Goal: Navigation & Orientation: Find specific page/section

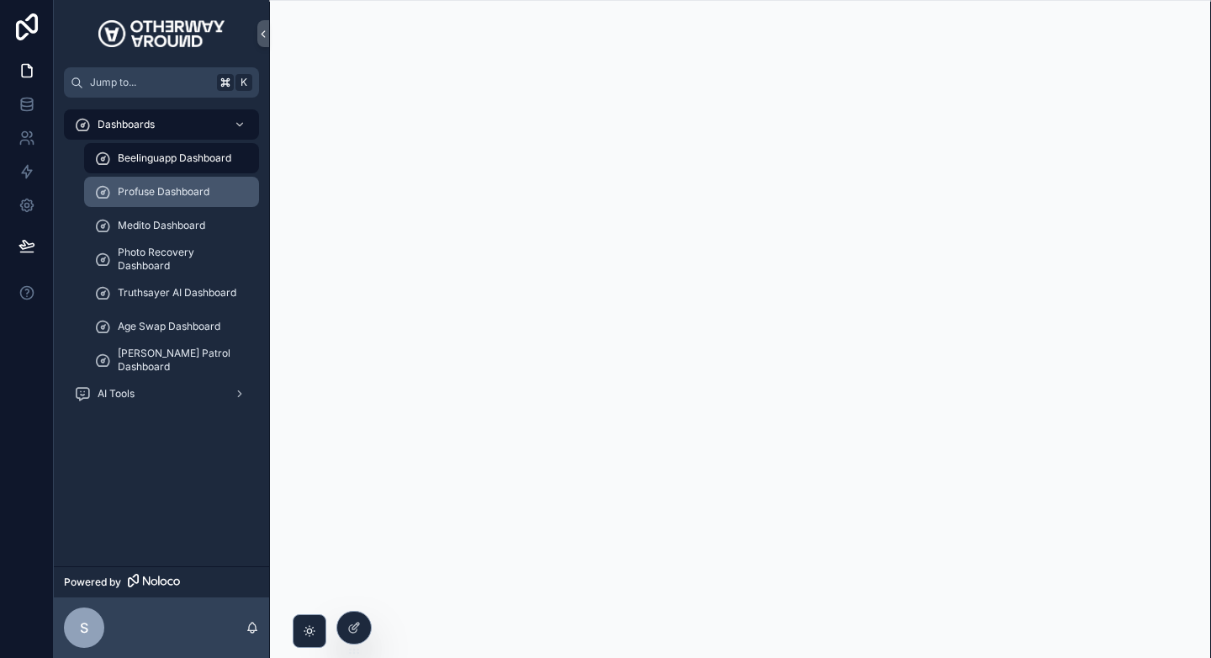
click at [162, 196] on span "Profuse Dashboard" at bounding box center [164, 191] width 92 height 13
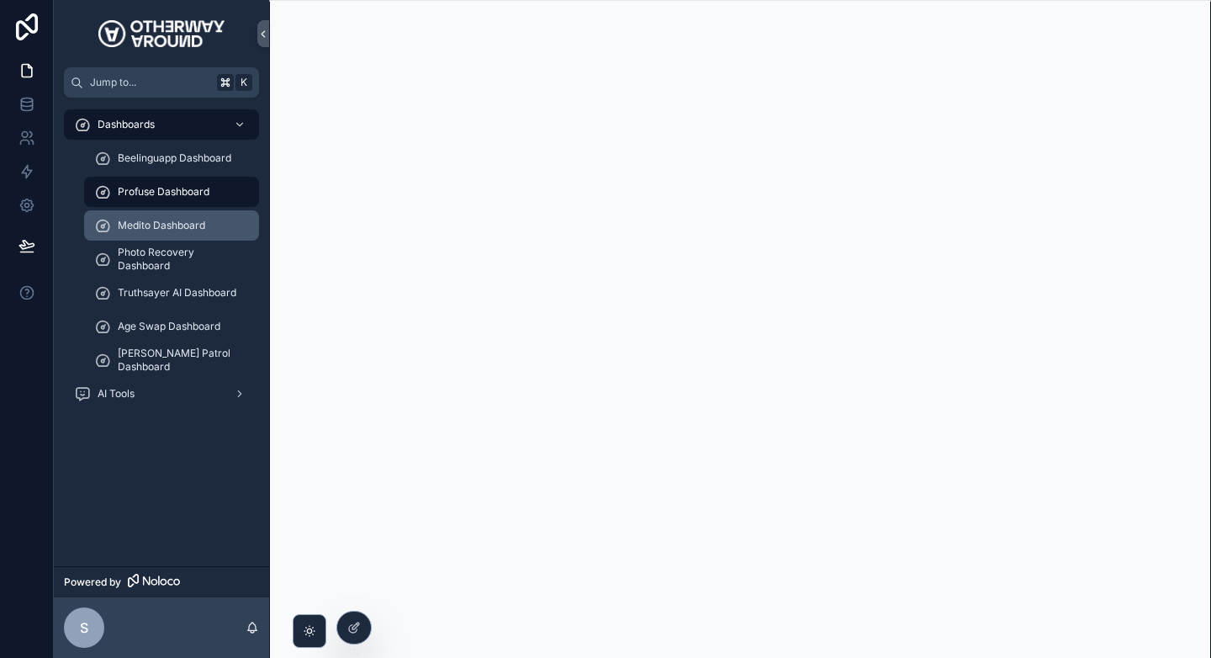
click at [209, 233] on div "Medito Dashboard" at bounding box center [171, 225] width 155 height 27
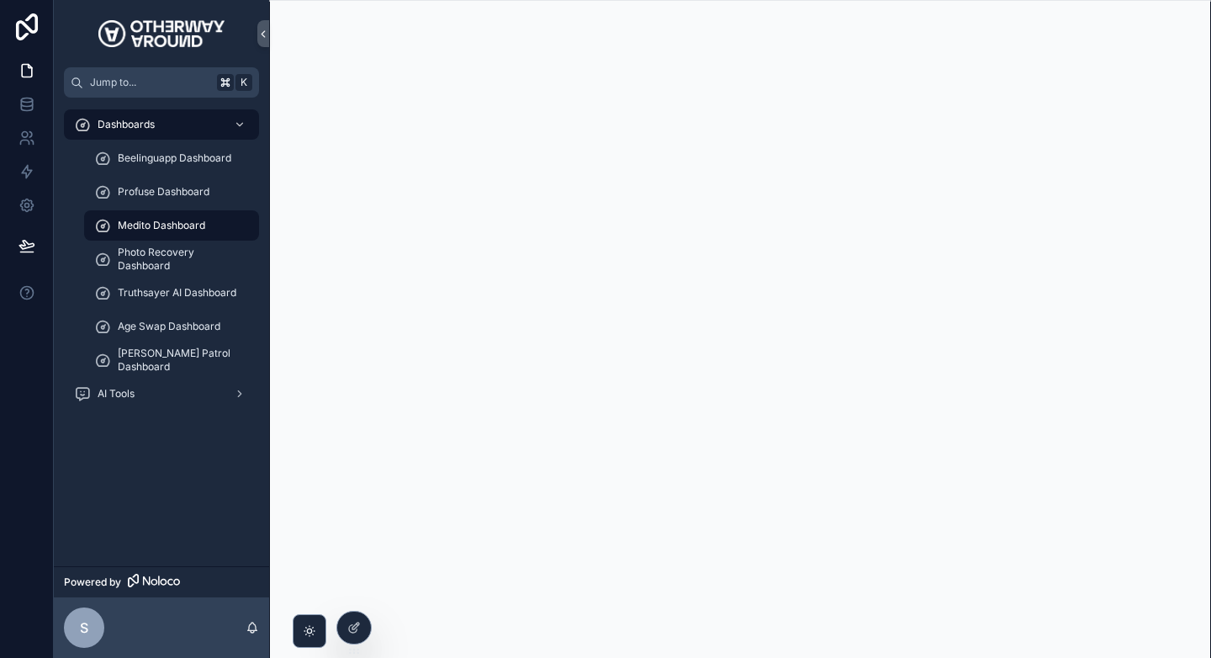
click at [159, 214] on div "Medito Dashboard" at bounding box center [171, 225] width 155 height 27
click at [117, 393] on span "AI Tools" at bounding box center [116, 393] width 37 height 13
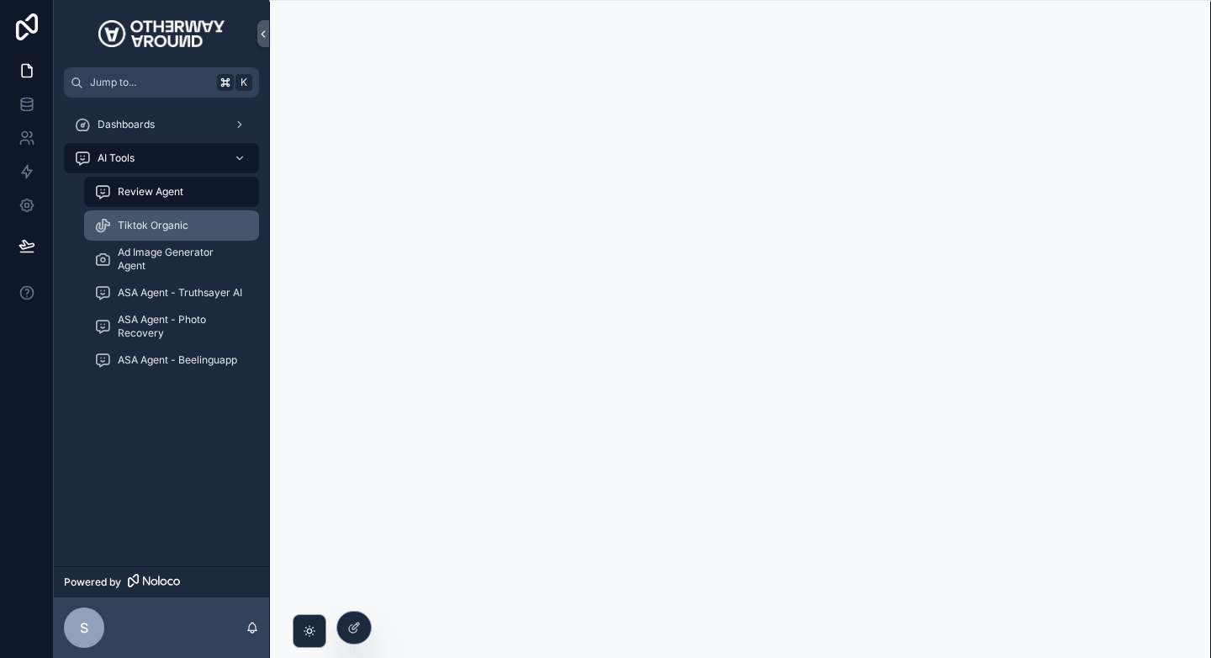
click at [167, 214] on div "Tiktok Organic" at bounding box center [171, 225] width 155 height 27
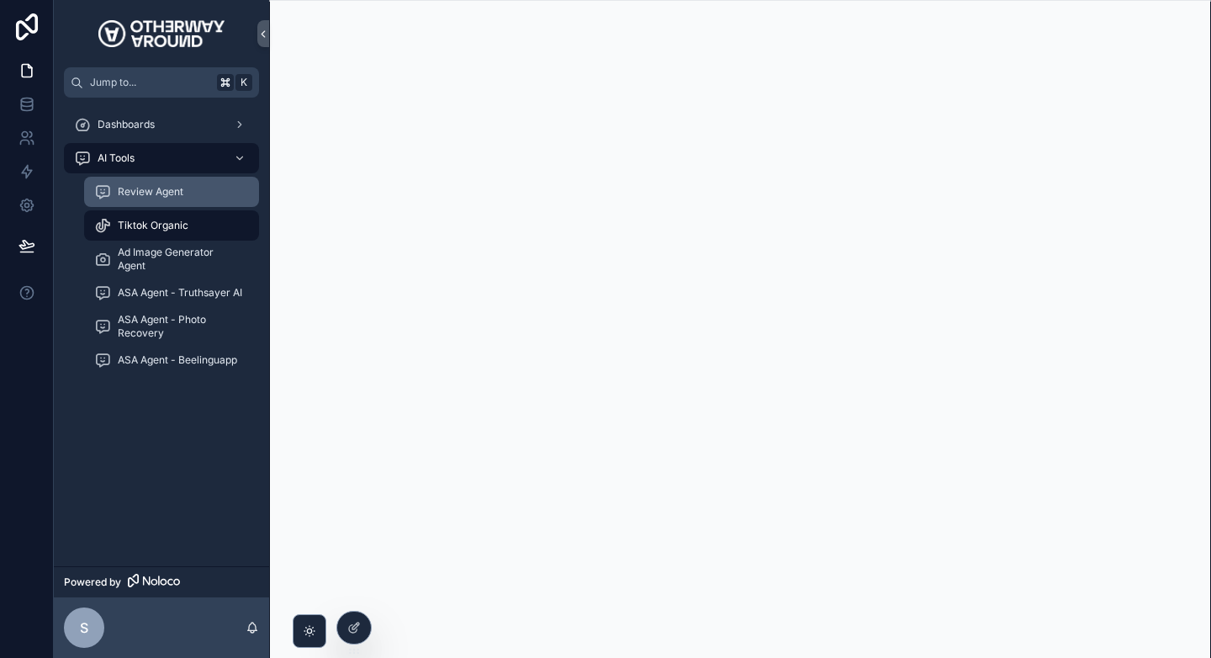
click at [161, 206] on link "Review Agent" at bounding box center [171, 192] width 175 height 30
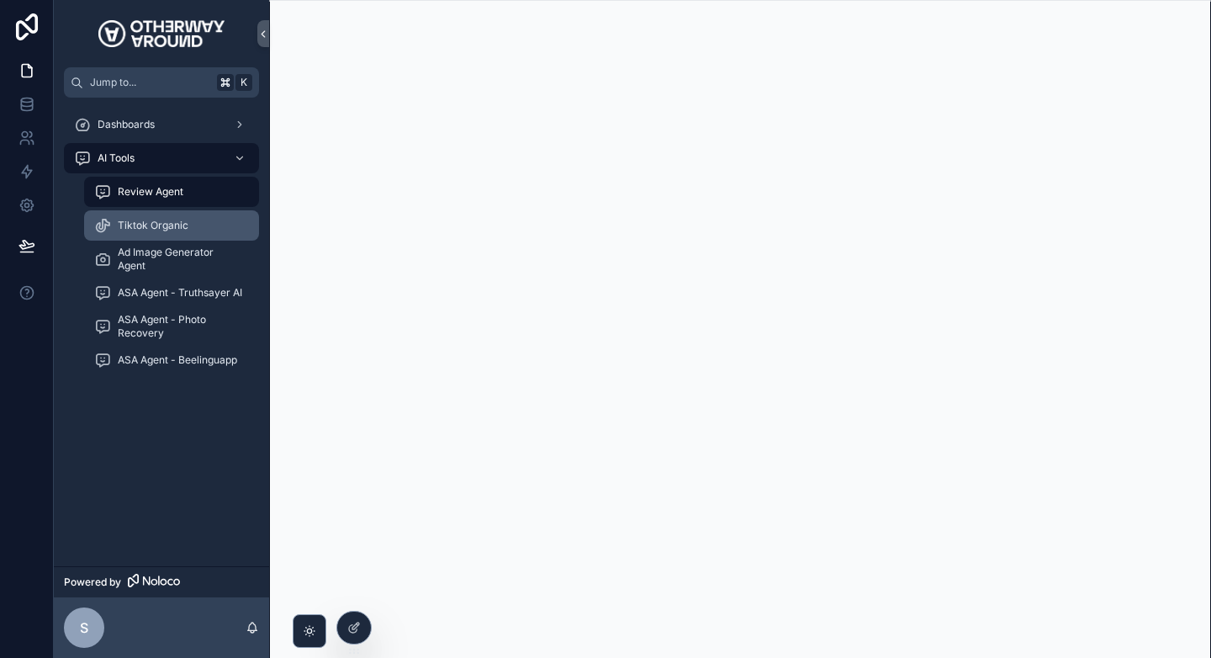
click at [209, 232] on div "Tiktok Organic" at bounding box center [171, 225] width 155 height 27
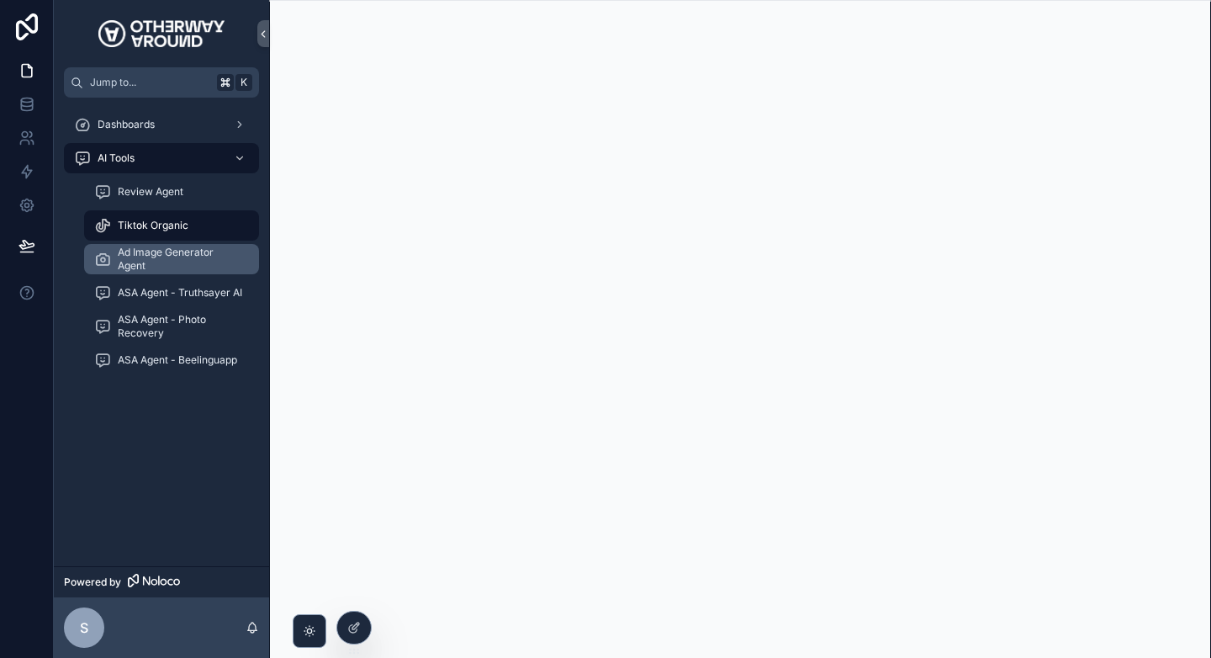
click at [171, 264] on span "Ad Image Generator Agent" at bounding box center [180, 259] width 124 height 27
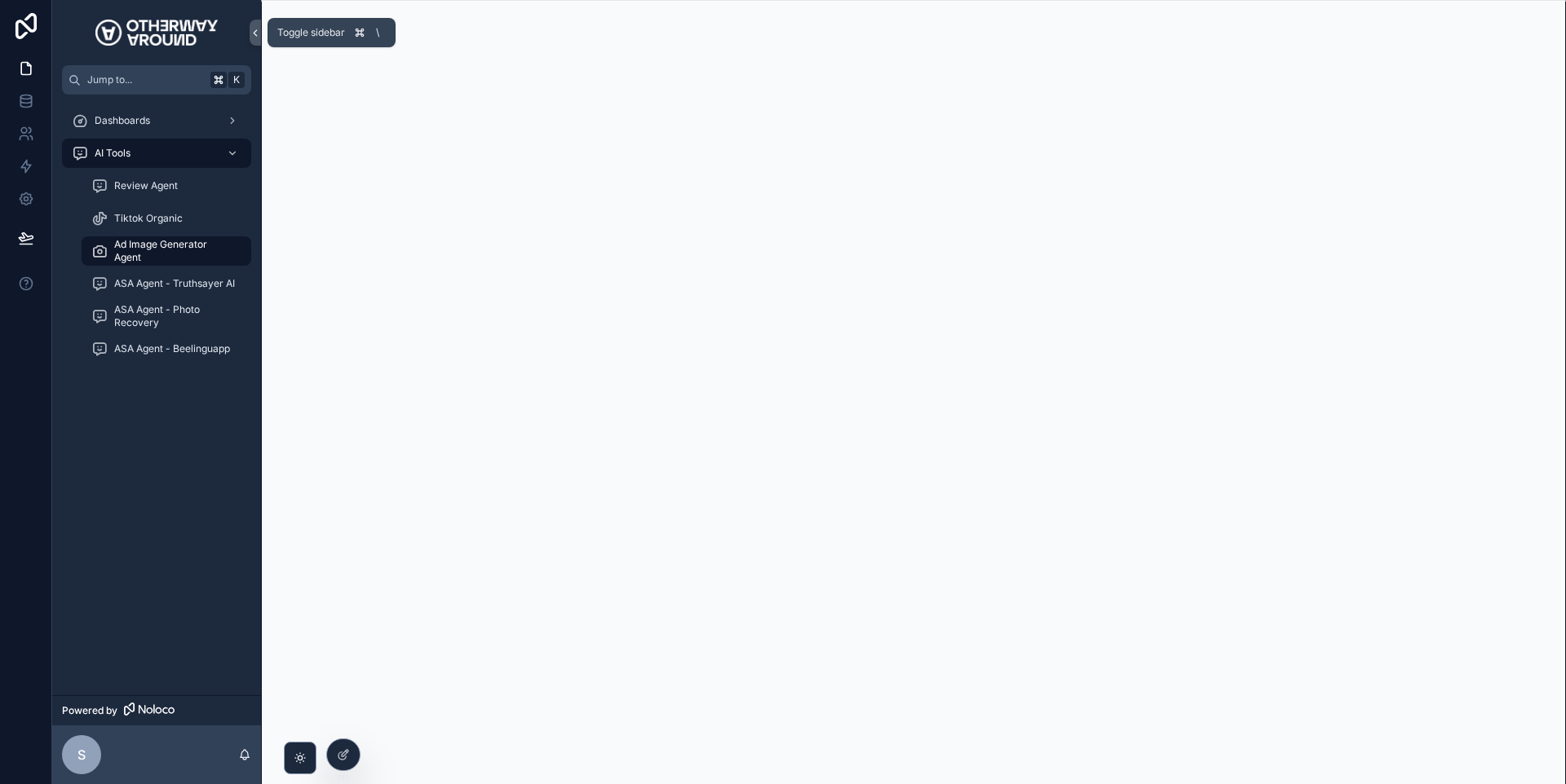
click at [259, 25] on button "scrollable content" at bounding box center [255, 32] width 12 height 26
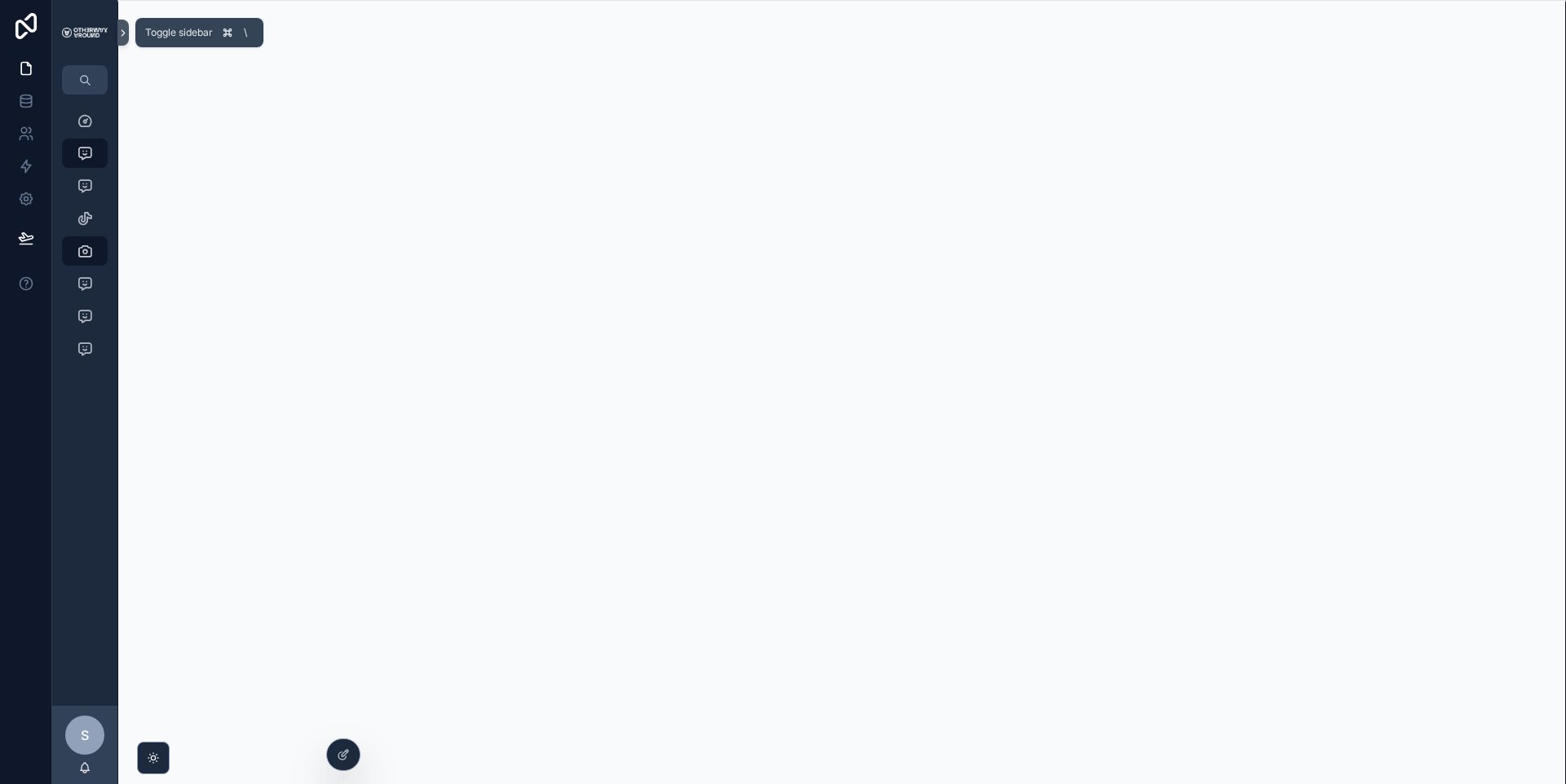
click at [117, 35] on icon "scrollable content" at bounding box center [123, 33] width 12 height 13
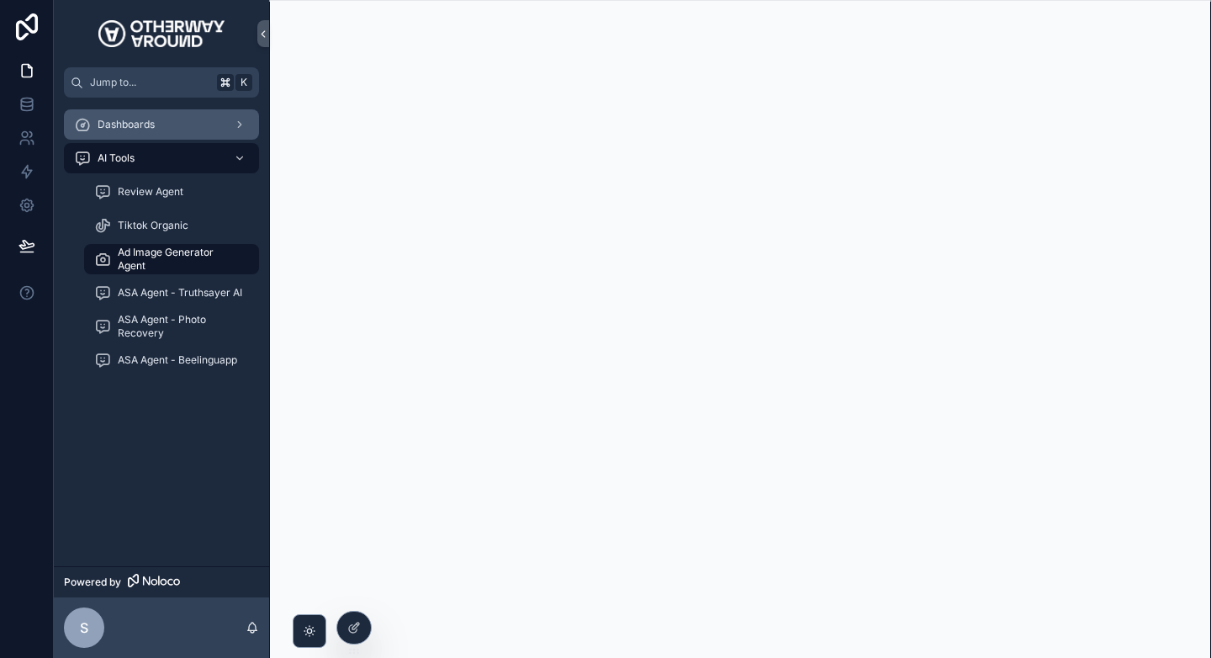
click at [146, 125] on span "Dashboards" at bounding box center [126, 124] width 57 height 13
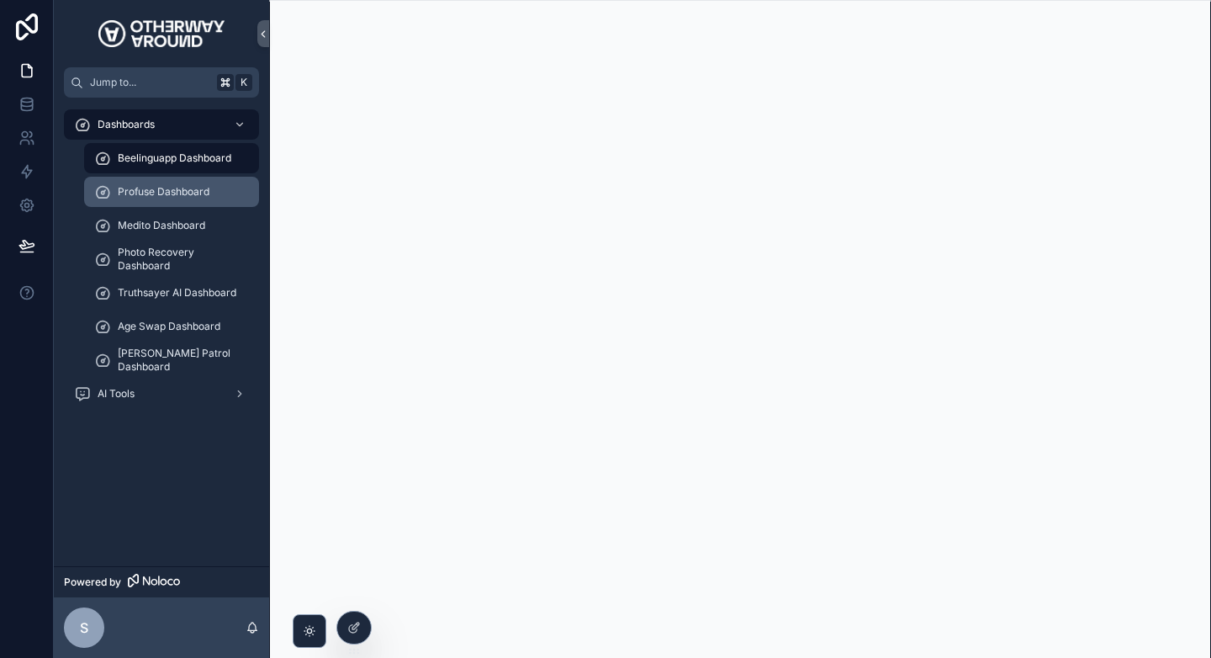
click at [156, 196] on span "Profuse Dashboard" at bounding box center [164, 191] width 92 height 13
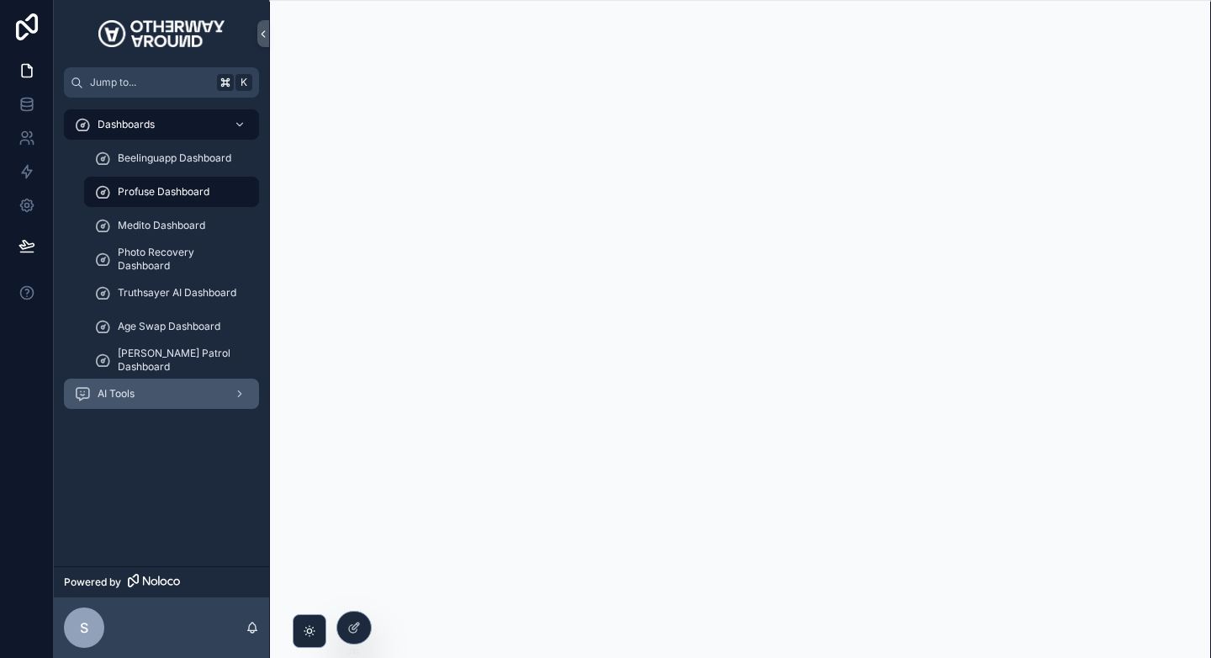
click at [181, 384] on div "AI Tools" at bounding box center [161, 393] width 175 height 27
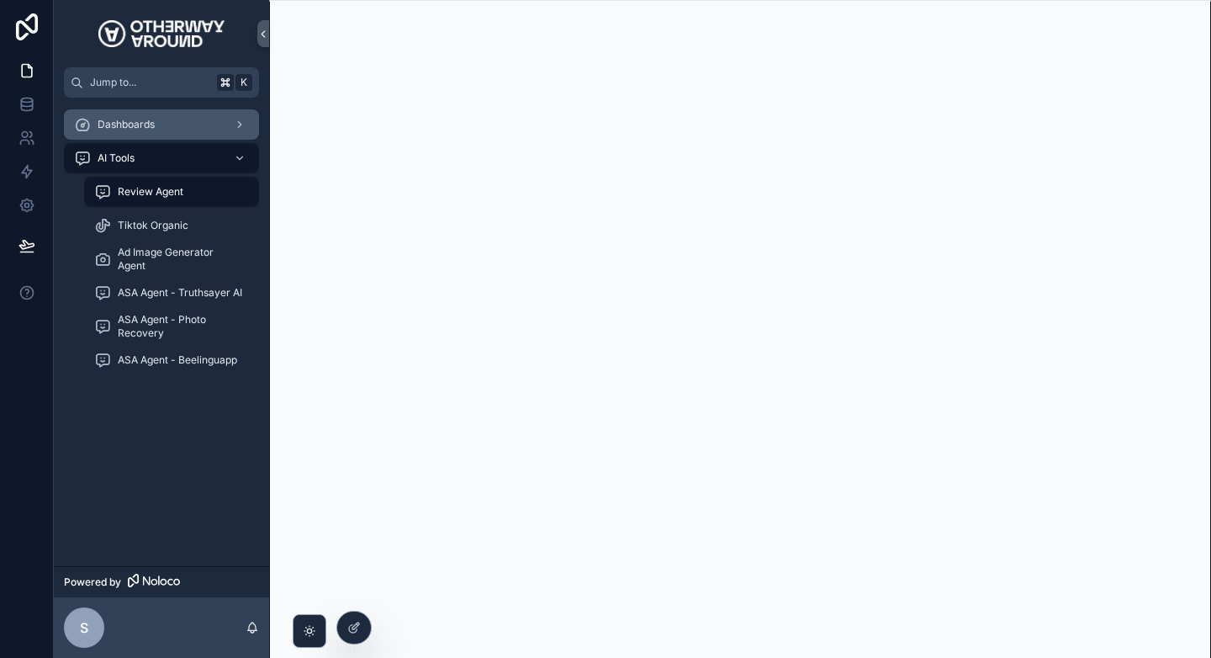
click at [188, 129] on div "Dashboards" at bounding box center [161, 124] width 175 height 27
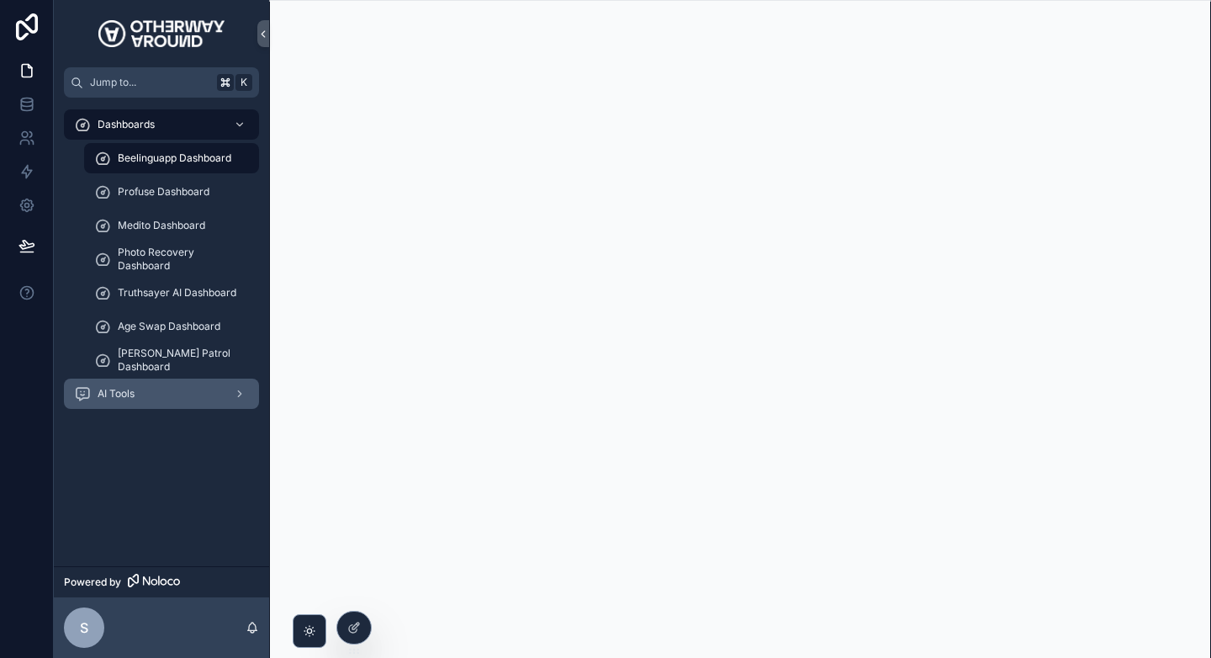
click at [124, 383] on div "AI Tools" at bounding box center [161, 393] width 175 height 27
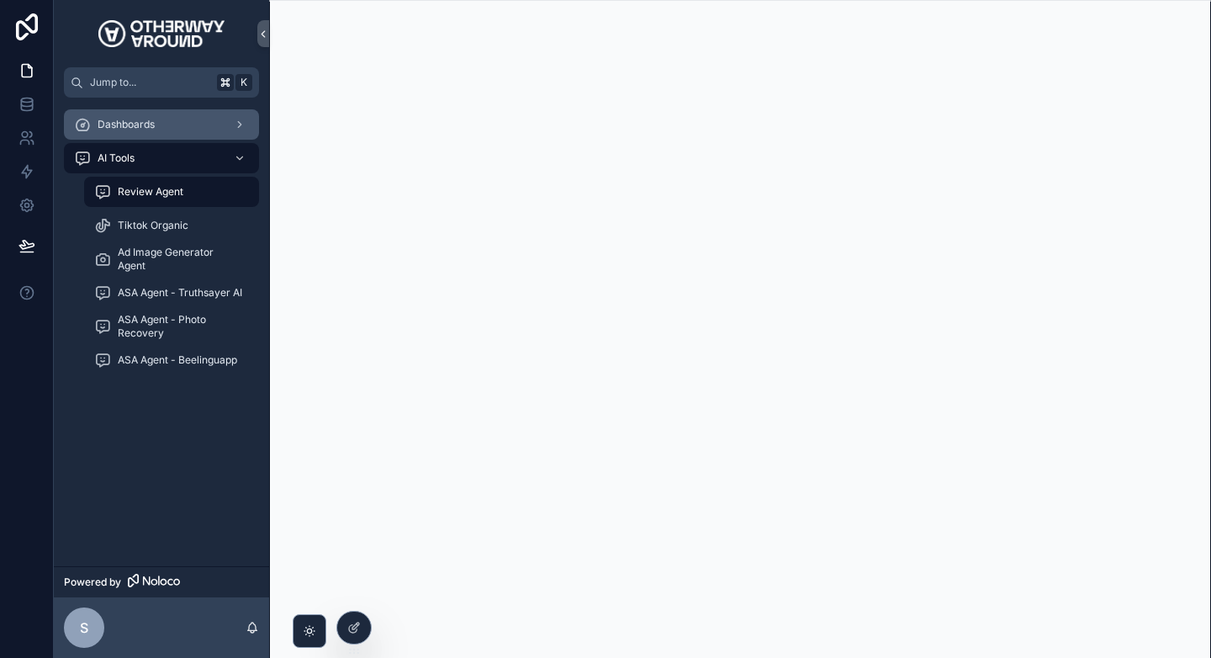
click at [128, 112] on div "Dashboards" at bounding box center [161, 124] width 175 height 27
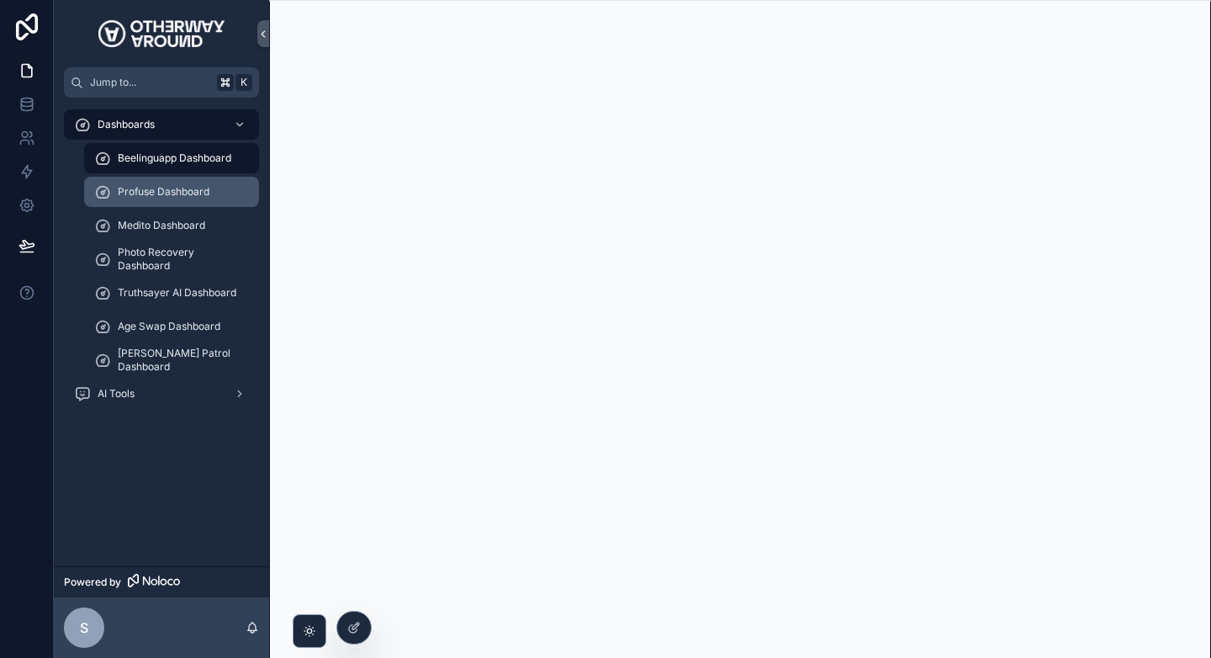
click at [138, 195] on span "Profuse Dashboard" at bounding box center [164, 191] width 92 height 13
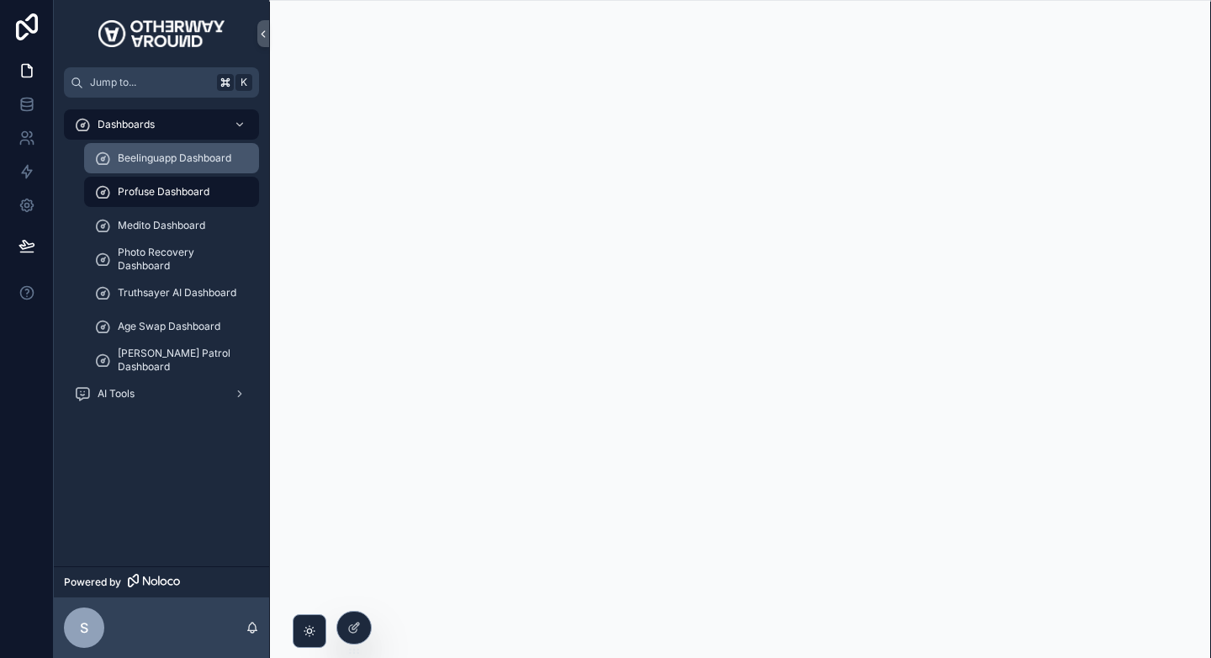
click at [150, 167] on div "Beelinguapp Dashboard" at bounding box center [171, 158] width 155 height 27
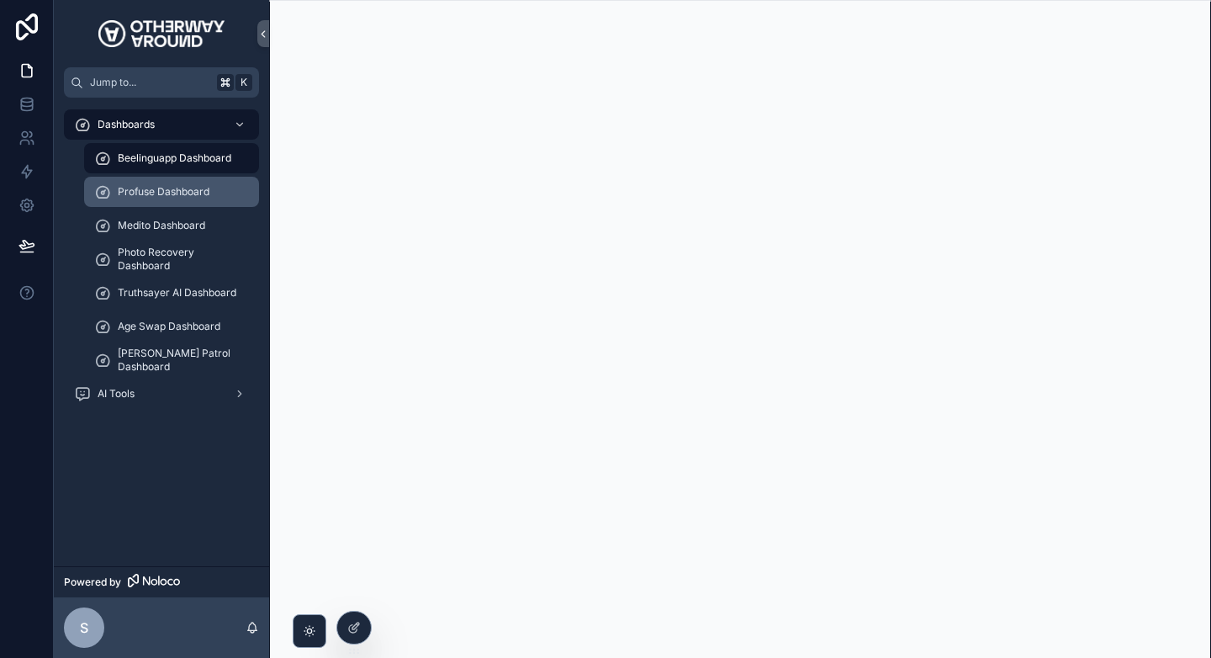
click at [170, 180] on div "Profuse Dashboard" at bounding box center [171, 191] width 155 height 27
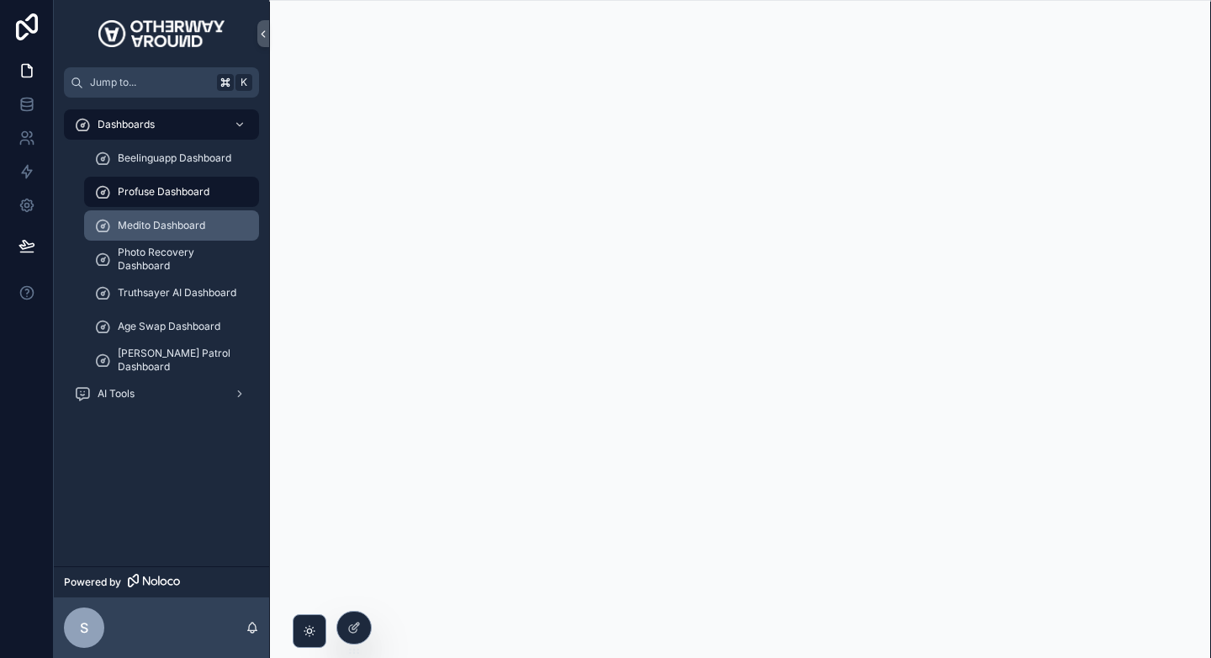
click at [181, 224] on span "Medito Dashboard" at bounding box center [161, 225] width 87 height 13
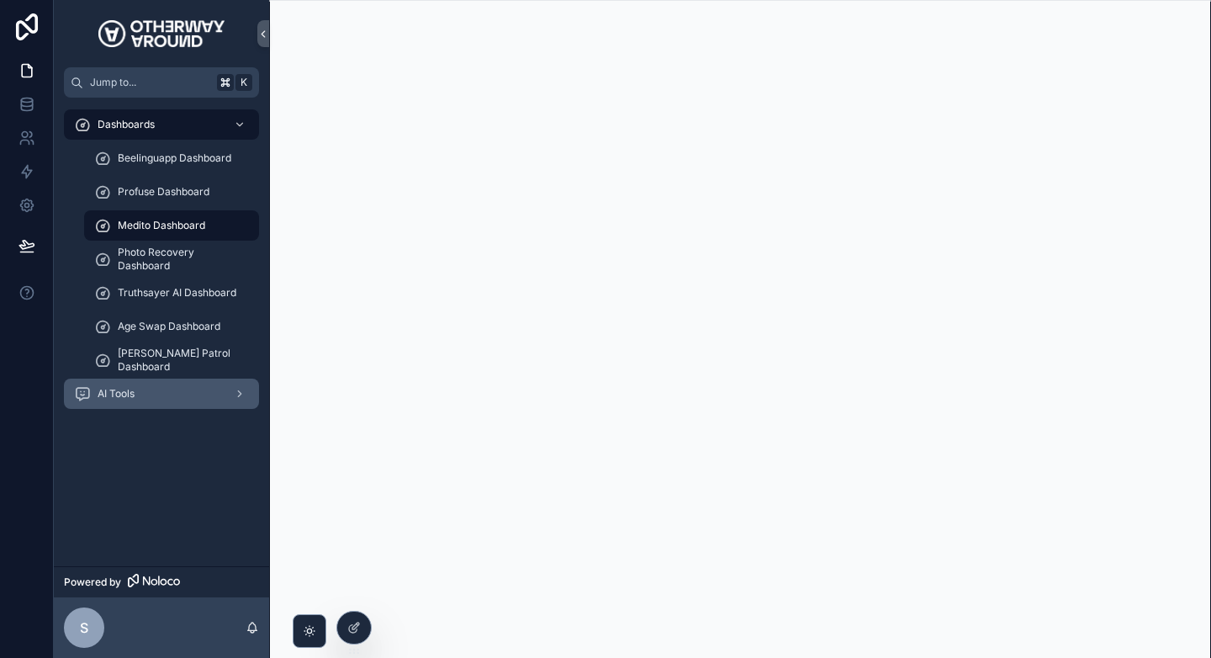
click at [124, 394] on span "AI Tools" at bounding box center [116, 393] width 37 height 13
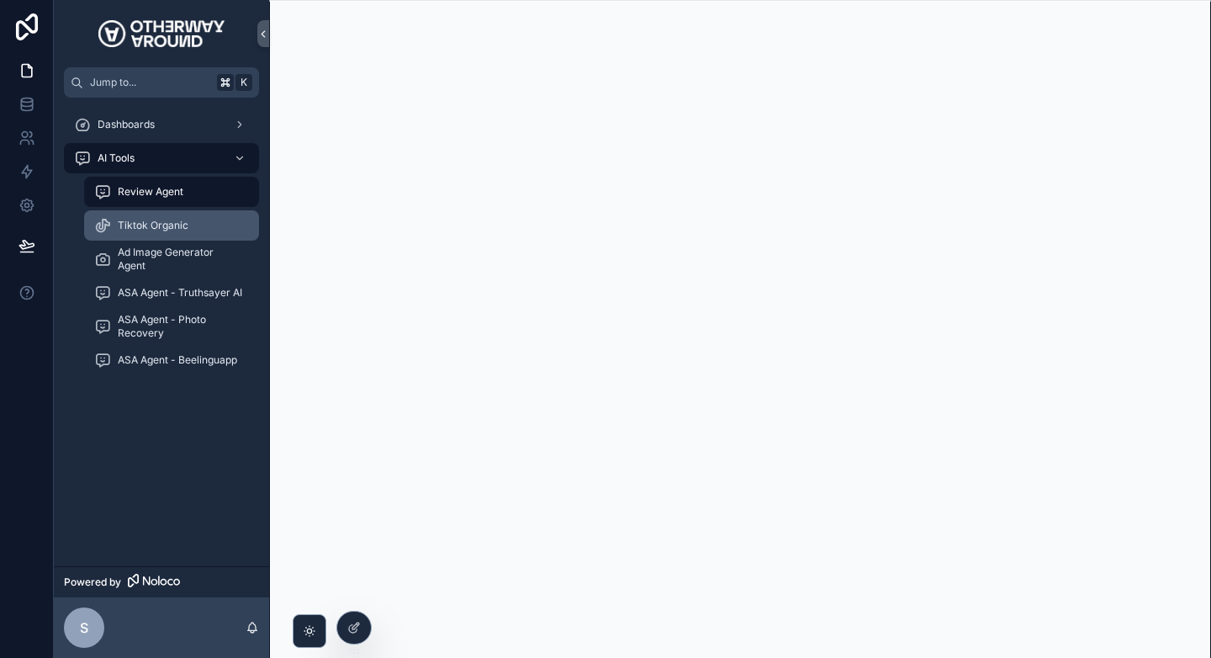
click at [168, 214] on div "Tiktok Organic" at bounding box center [171, 225] width 155 height 27
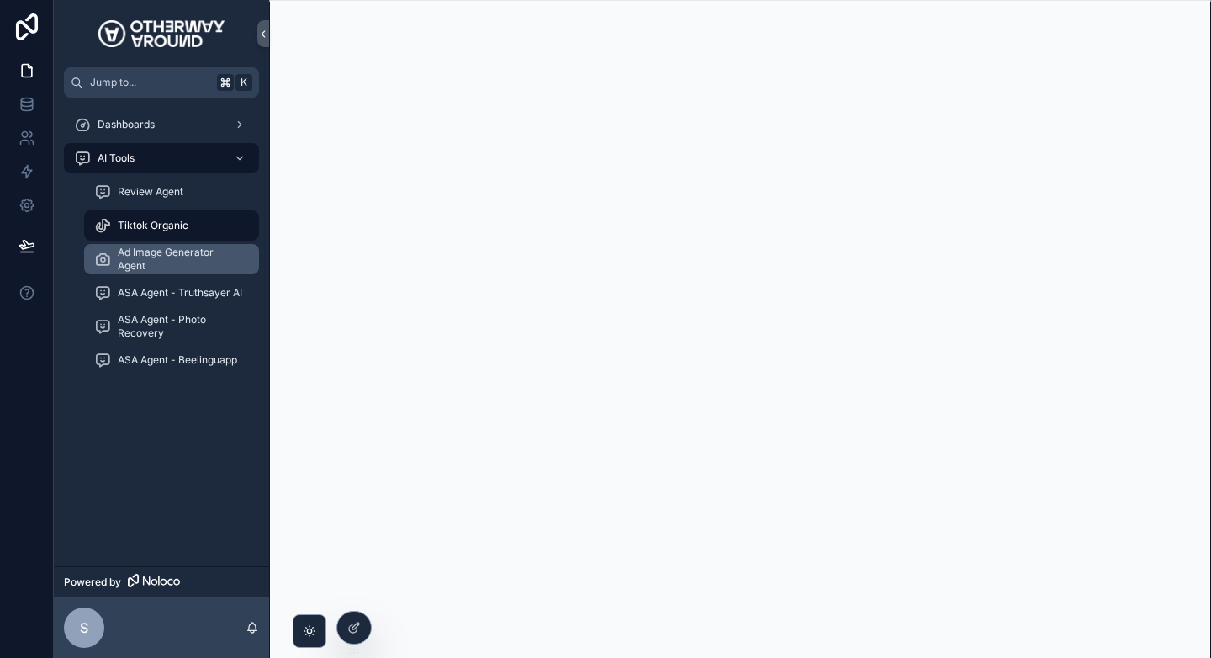
click at [175, 258] on span "Ad Image Generator Agent" at bounding box center [180, 259] width 124 height 27
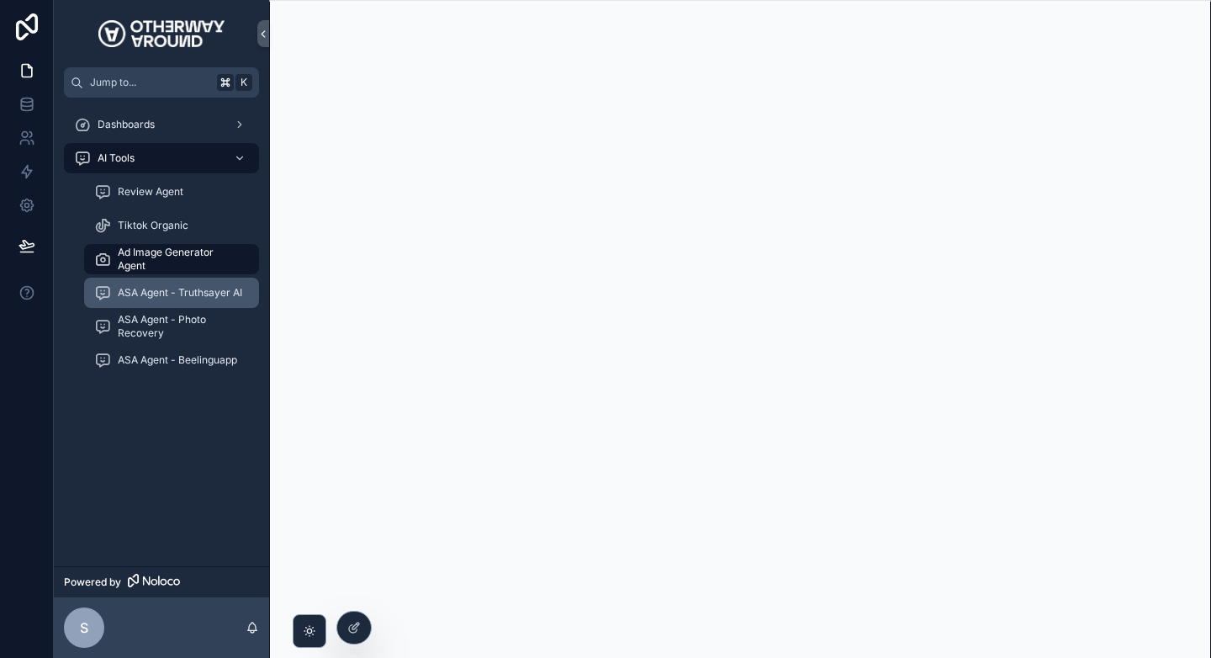
click at [202, 296] on span "ASA Agent - Truthsayer AI" at bounding box center [180, 292] width 124 height 13
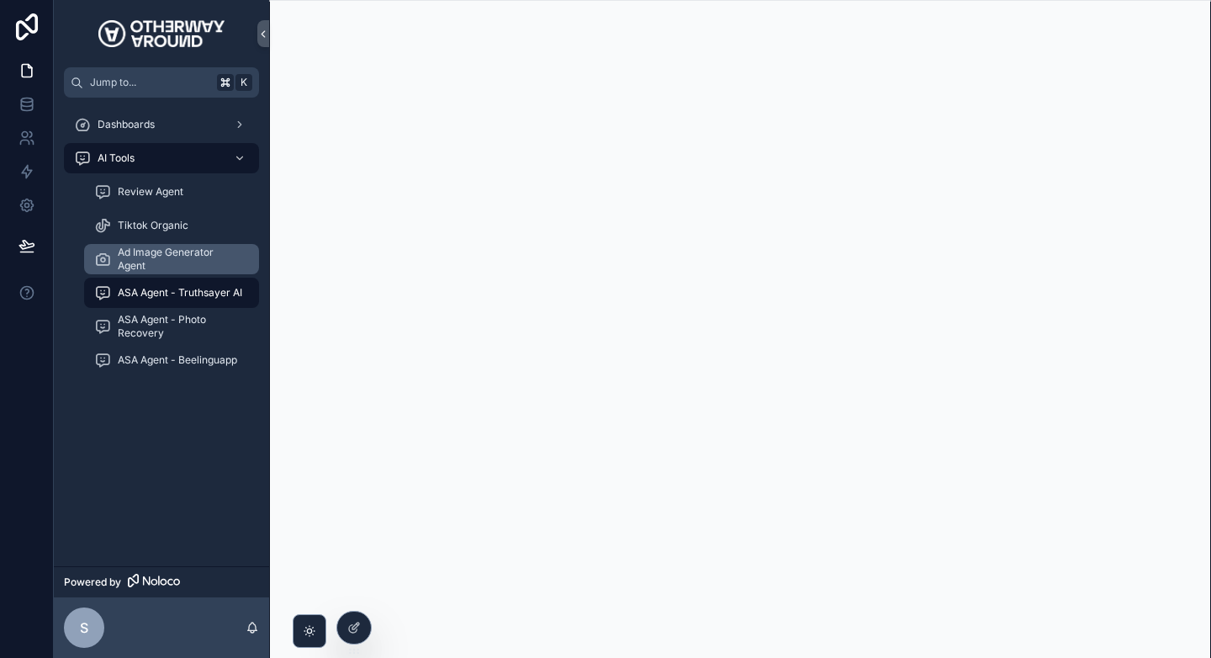
click at [209, 266] on span "Ad Image Generator Agent" at bounding box center [180, 259] width 124 height 27
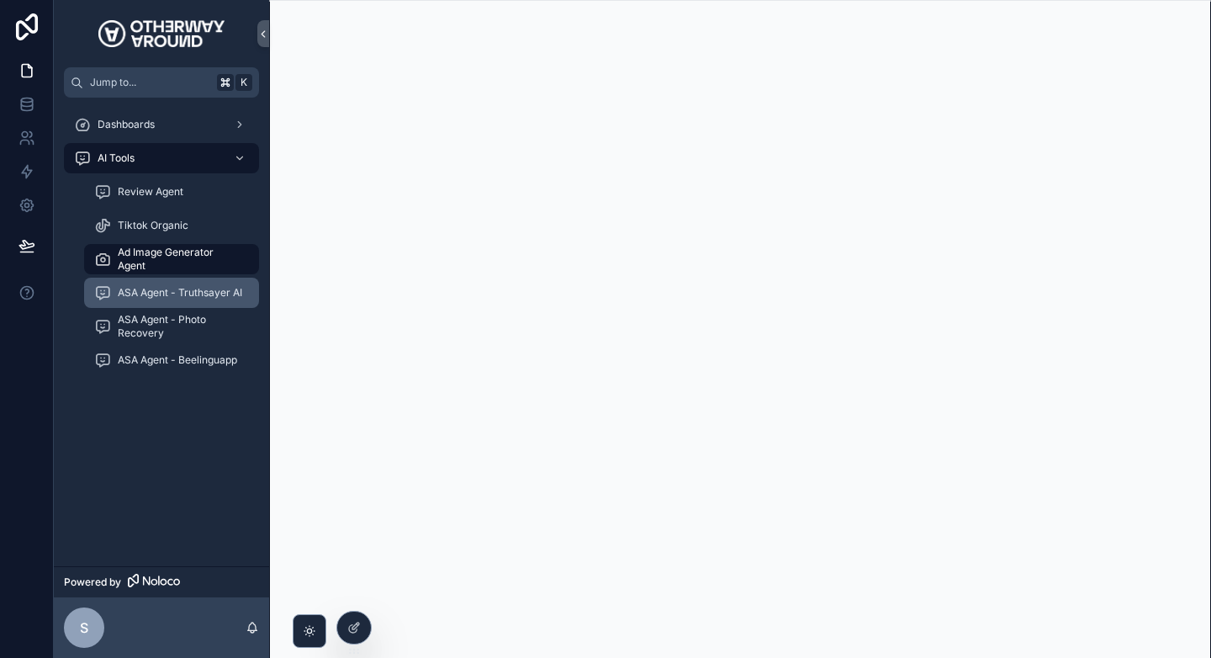
click at [205, 295] on span "ASA Agent - Truthsayer AI" at bounding box center [180, 292] width 124 height 13
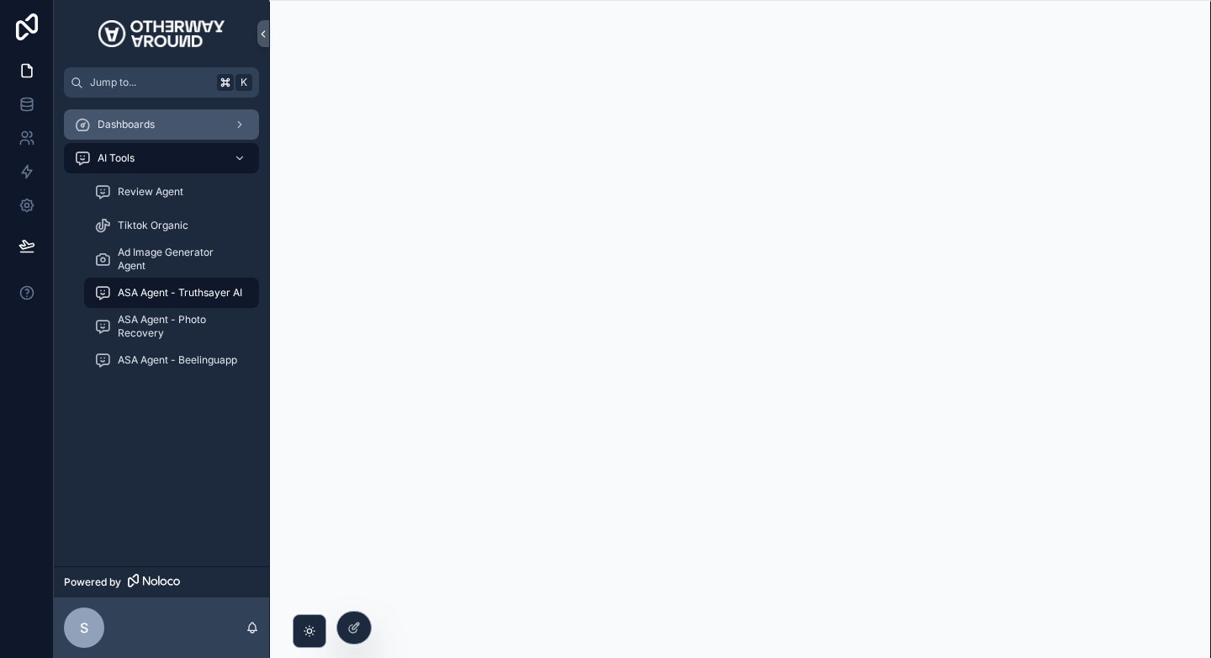
click at [246, 121] on div "scrollable content" at bounding box center [238, 124] width 22 height 27
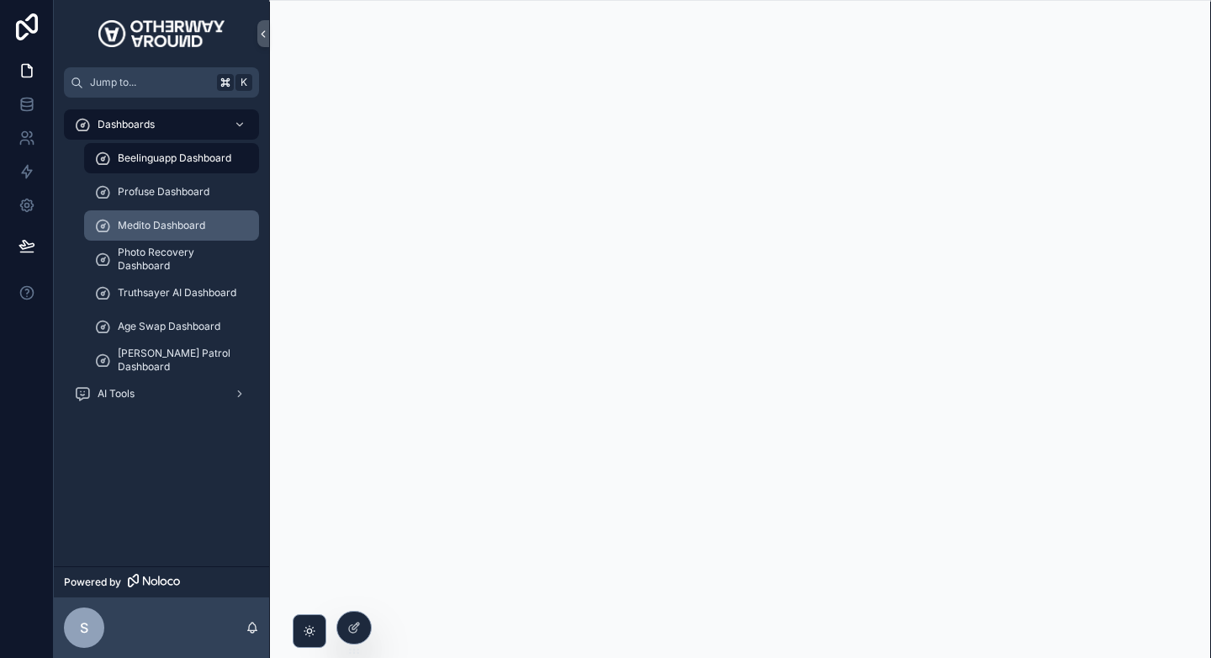
click at [211, 225] on div "Medito Dashboard" at bounding box center [171, 225] width 155 height 27
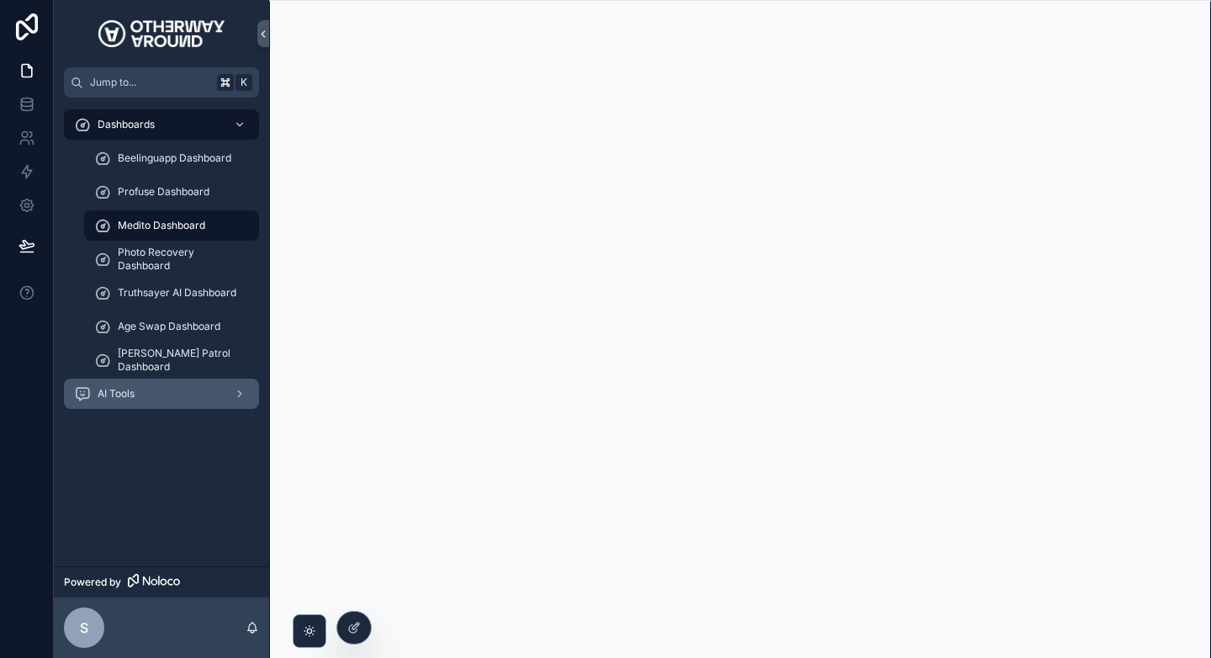
click at [144, 390] on div "AI Tools" at bounding box center [161, 393] width 175 height 27
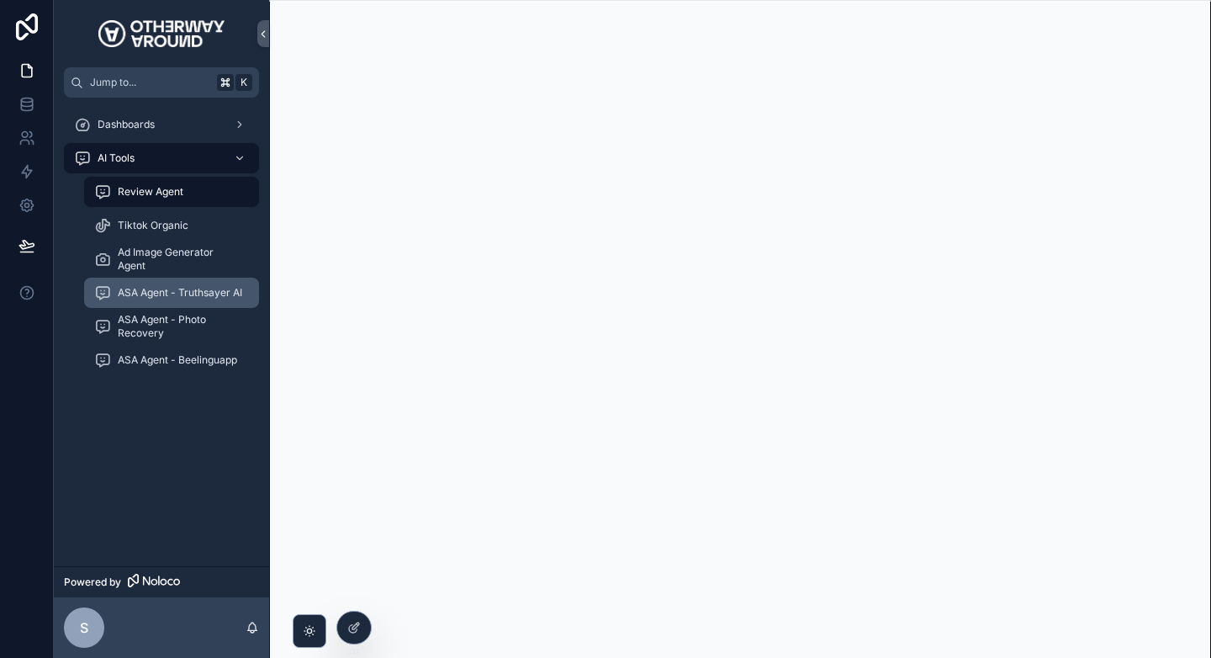
click at [140, 286] on span "ASA Agent - Truthsayer AI" at bounding box center [180, 292] width 124 height 13
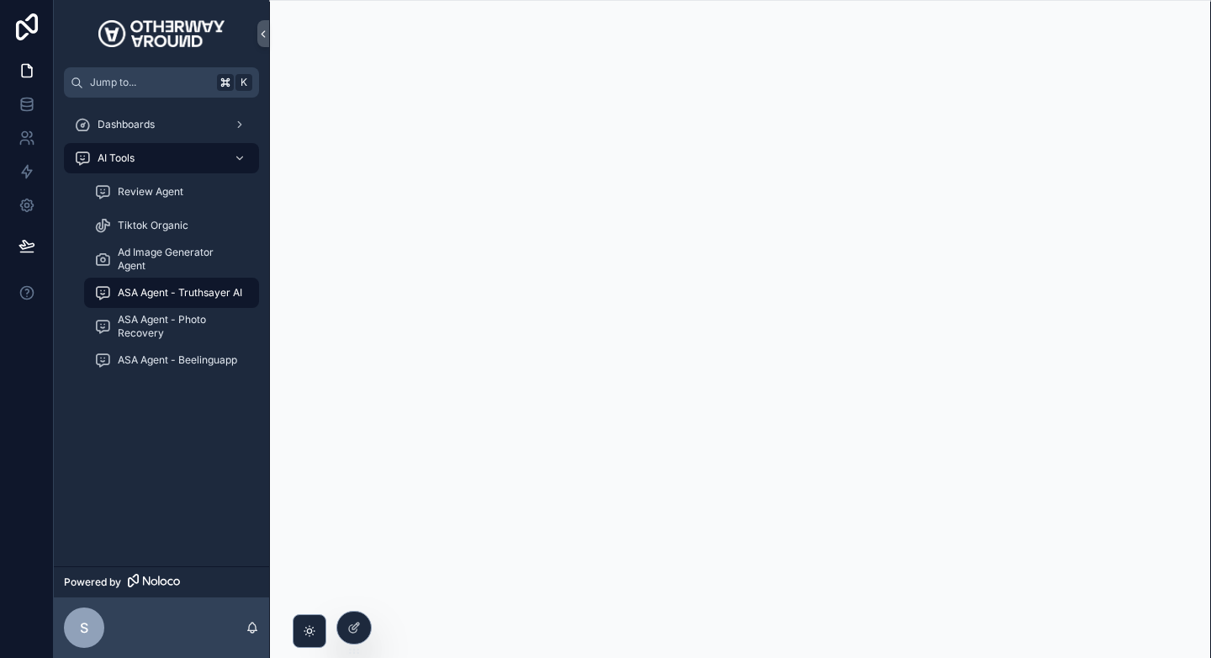
click at [157, 469] on div "Dashboards AI Tools Review Agent Tiktok Organic Ad Image Generator Agent ASA Ag…" at bounding box center [161, 332] width 215 height 468
click at [156, 197] on span "Review Agent" at bounding box center [151, 191] width 66 height 13
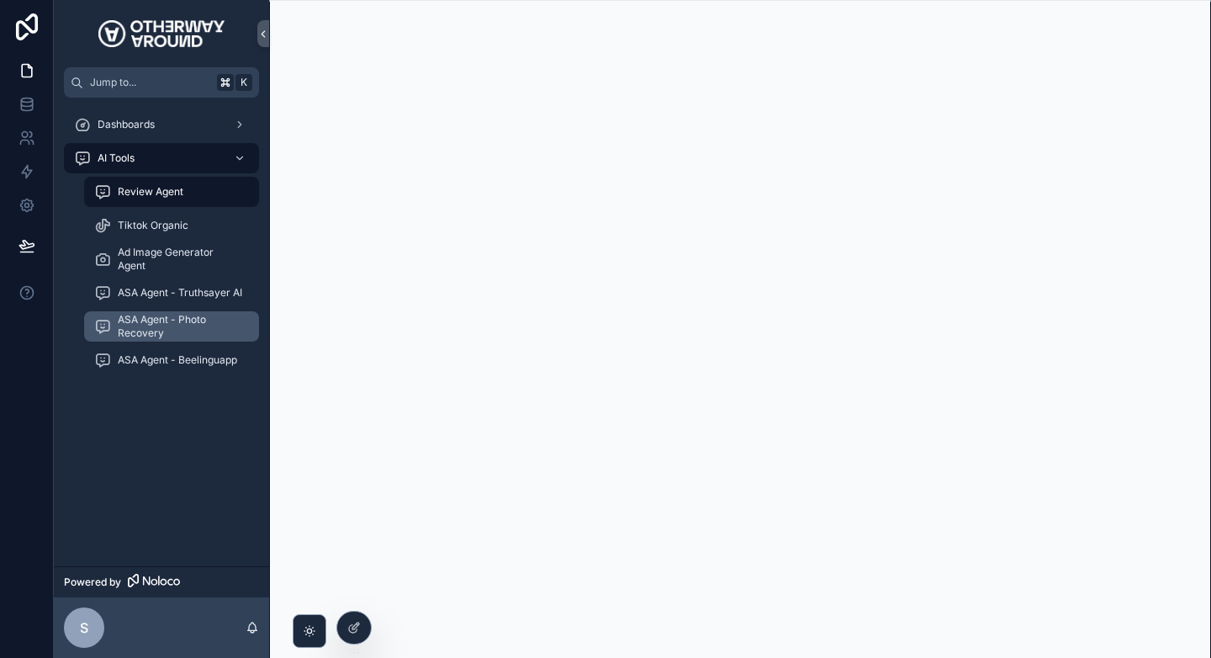
click at [135, 317] on span "ASA Agent - Photo Recovery" at bounding box center [180, 326] width 124 height 27
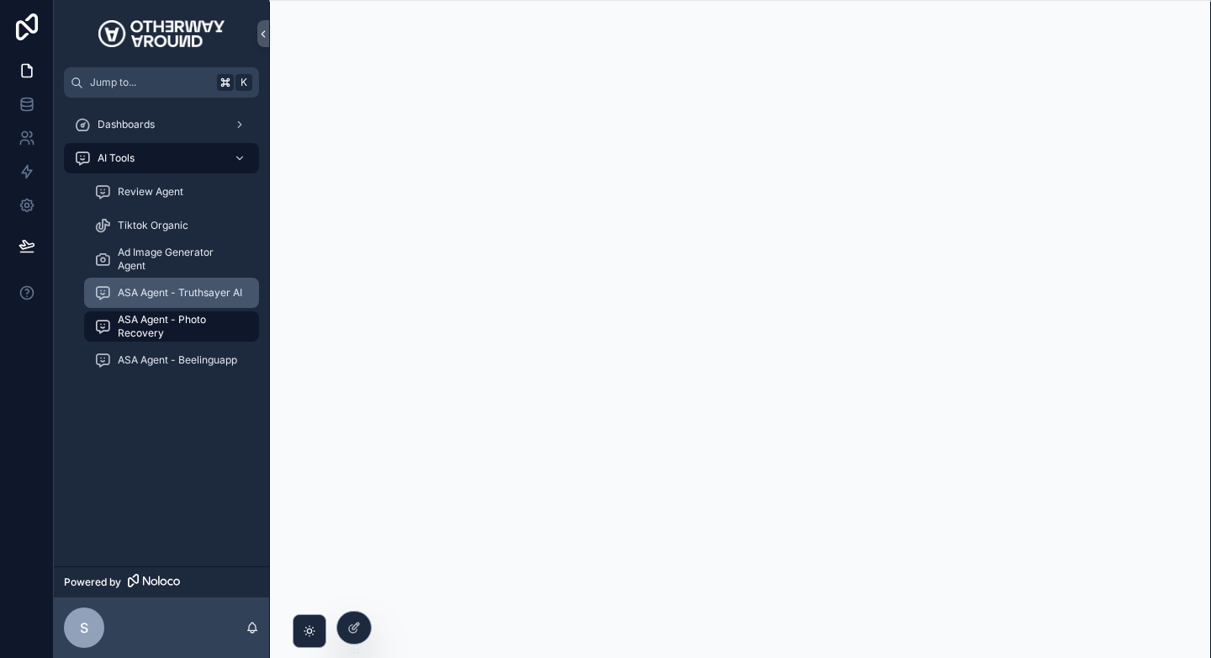
click at [156, 292] on span "ASA Agent - Truthsayer AI" at bounding box center [180, 292] width 124 height 13
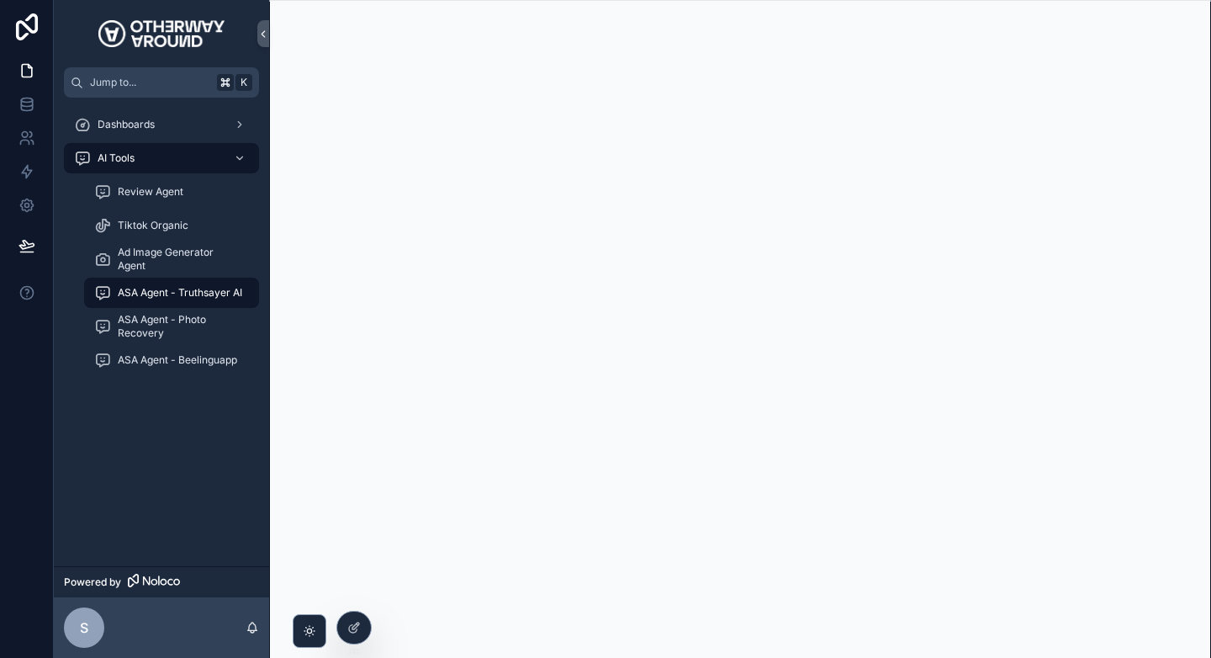
click at [155, 447] on div "Dashboards AI Tools Review Agent Tiktok Organic Ad Image Generator Agent ASA Ag…" at bounding box center [161, 332] width 215 height 468
click at [145, 122] on span "Dashboards" at bounding box center [126, 124] width 57 height 13
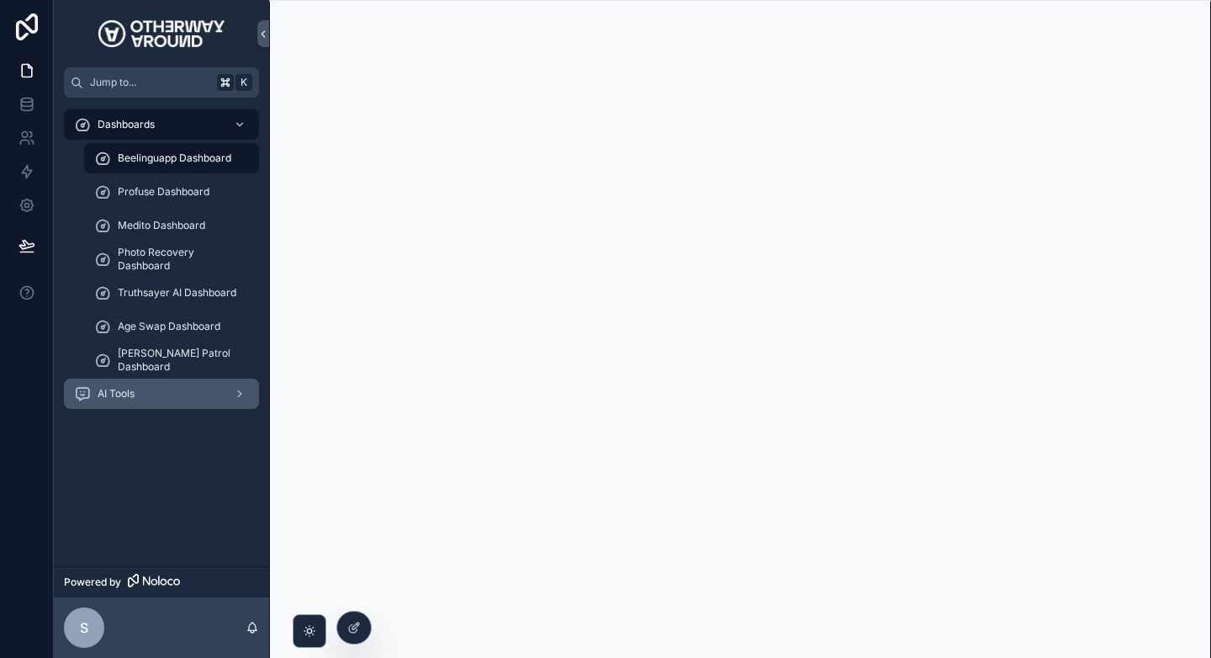
click at [130, 389] on span "AI Tools" at bounding box center [116, 393] width 37 height 13
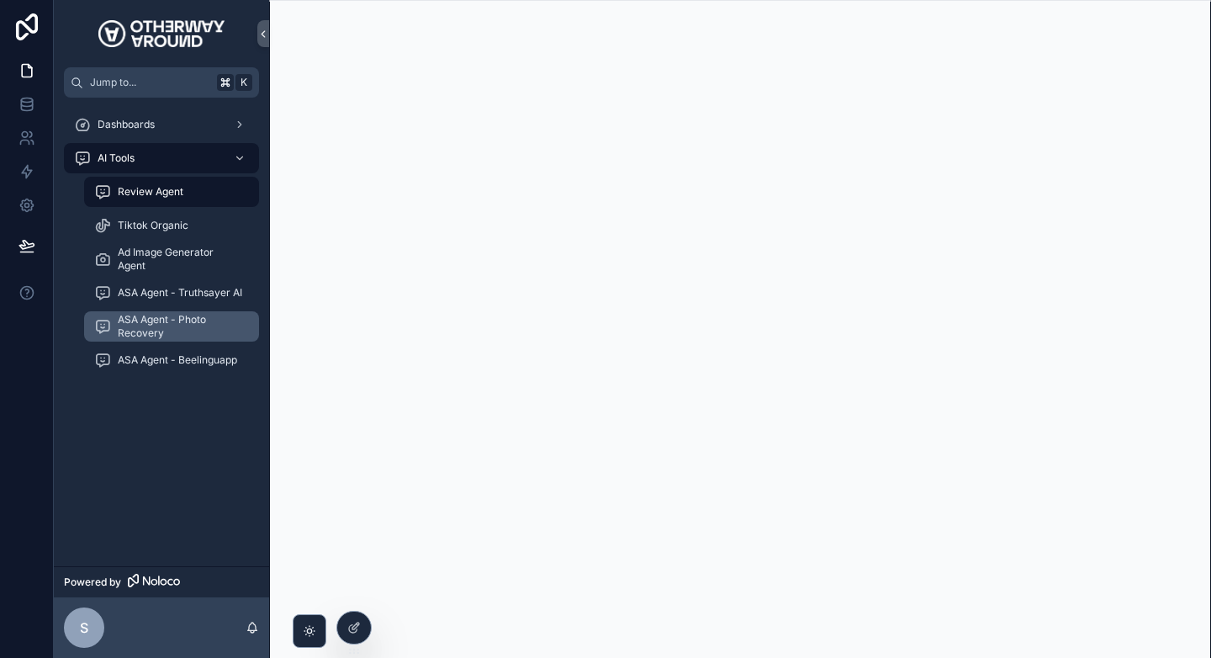
click at [170, 315] on span "ASA Agent - Photo Recovery" at bounding box center [180, 326] width 124 height 27
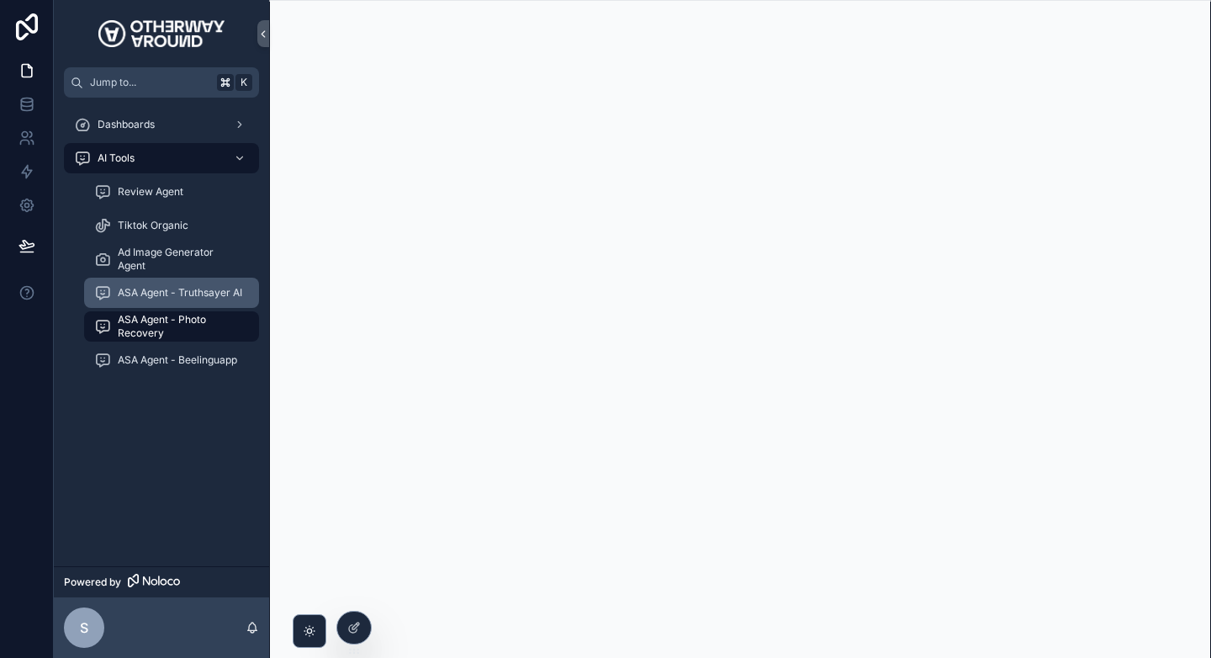
click at [175, 294] on span "ASA Agent - Truthsayer AI" at bounding box center [180, 292] width 124 height 13
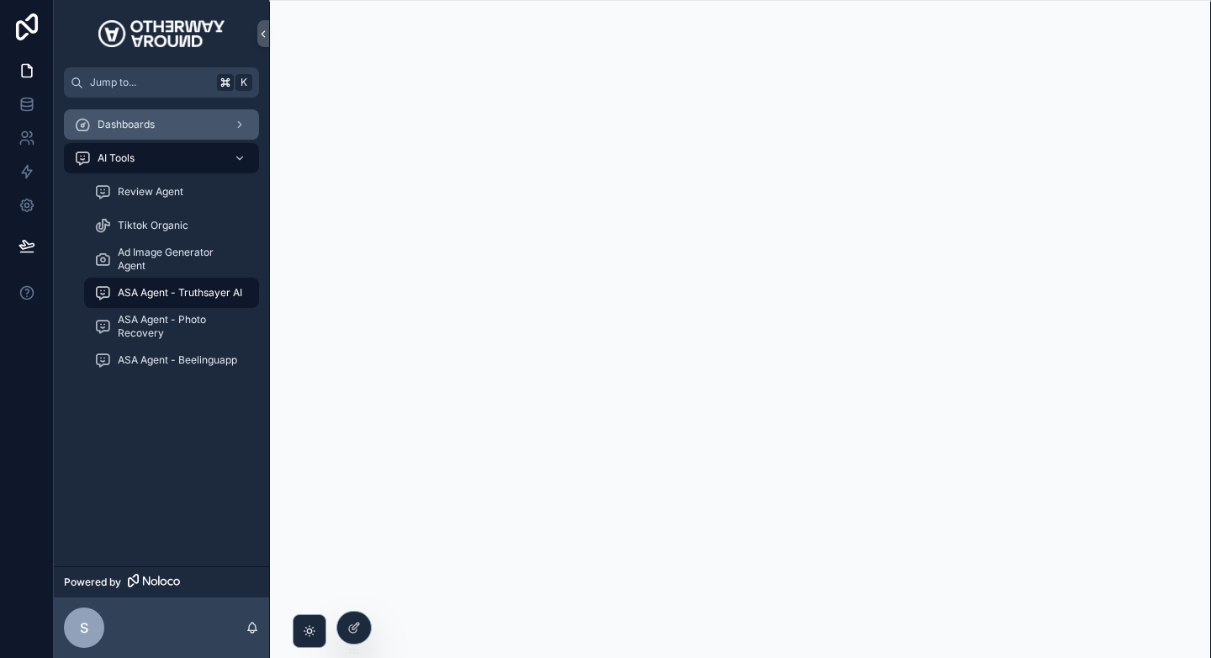
click at [156, 113] on div "Dashboards" at bounding box center [161, 124] width 175 height 27
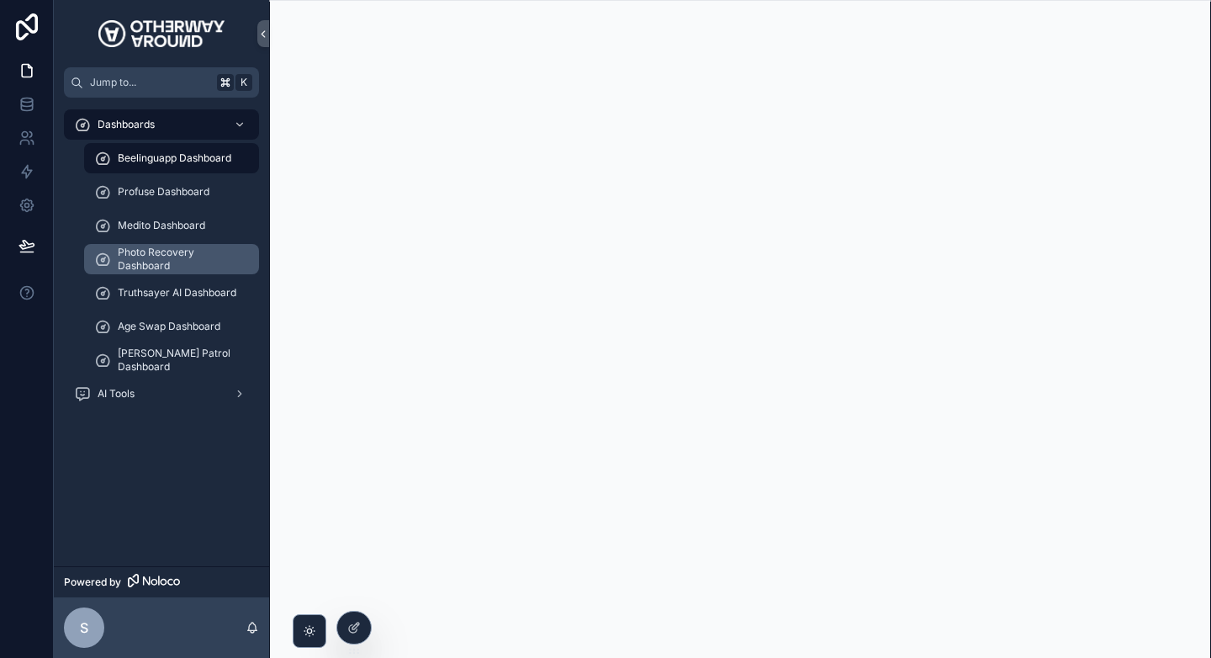
click at [156, 246] on span "Photo Recovery Dashboard" at bounding box center [180, 259] width 124 height 27
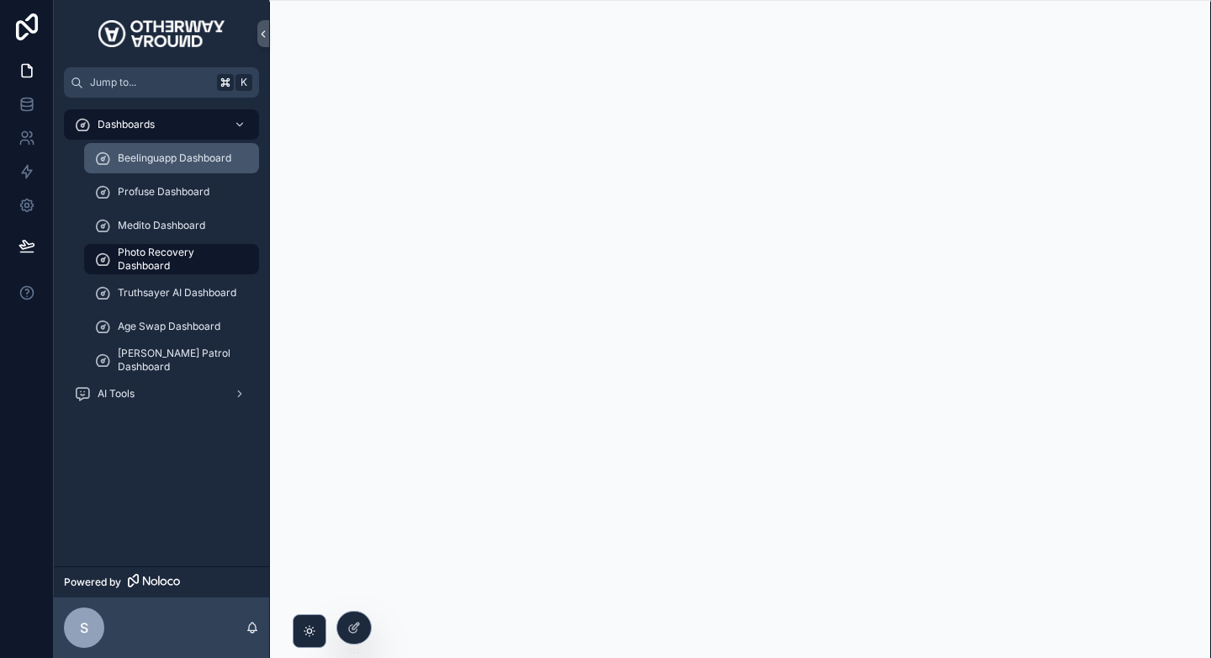
click at [212, 150] on div "Beelinguapp Dashboard" at bounding box center [171, 158] width 155 height 27
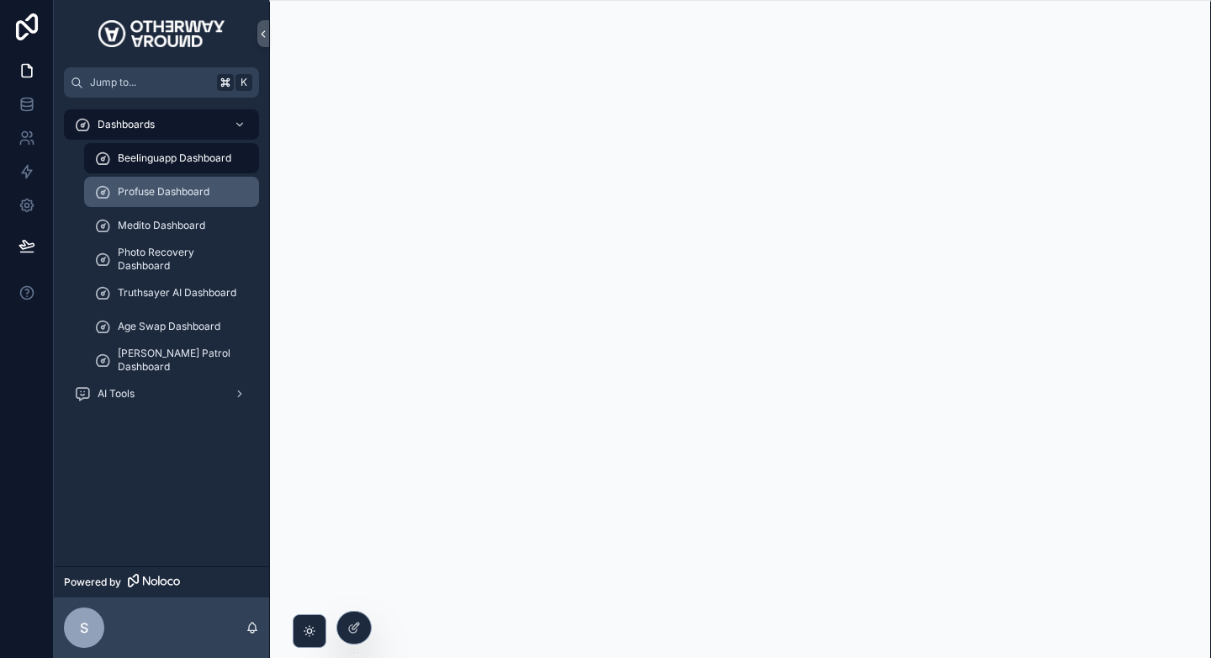
click at [181, 198] on span "Profuse Dashboard" at bounding box center [164, 191] width 92 height 13
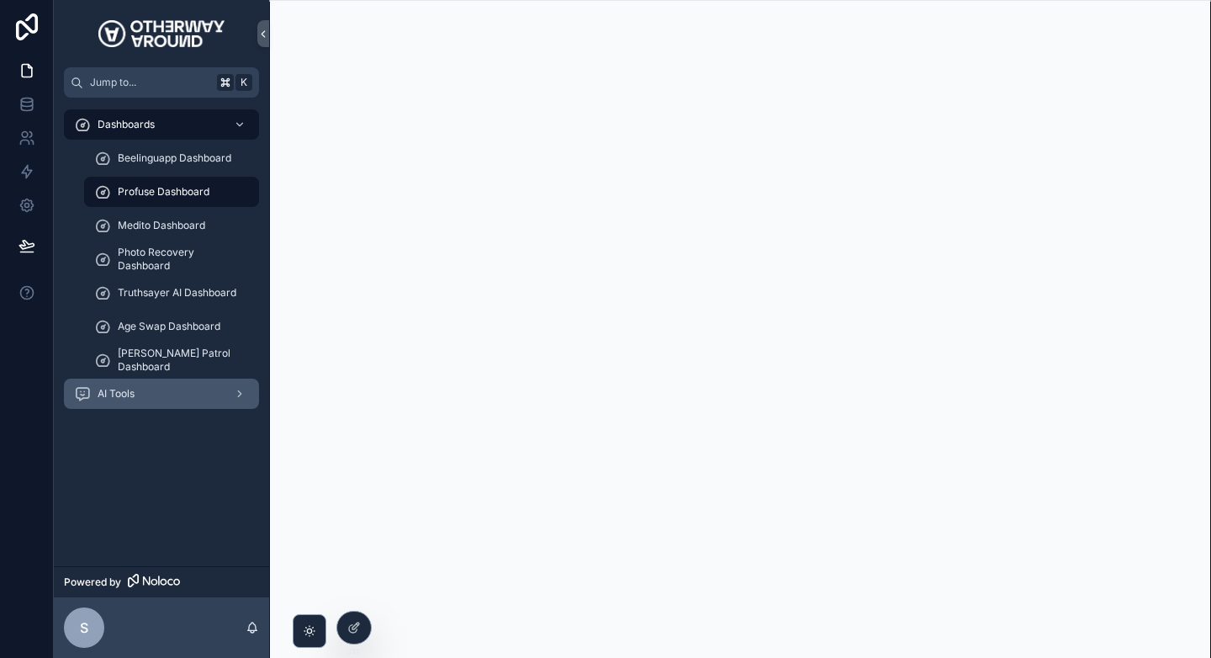
click at [179, 387] on div "AI Tools" at bounding box center [161, 393] width 175 height 27
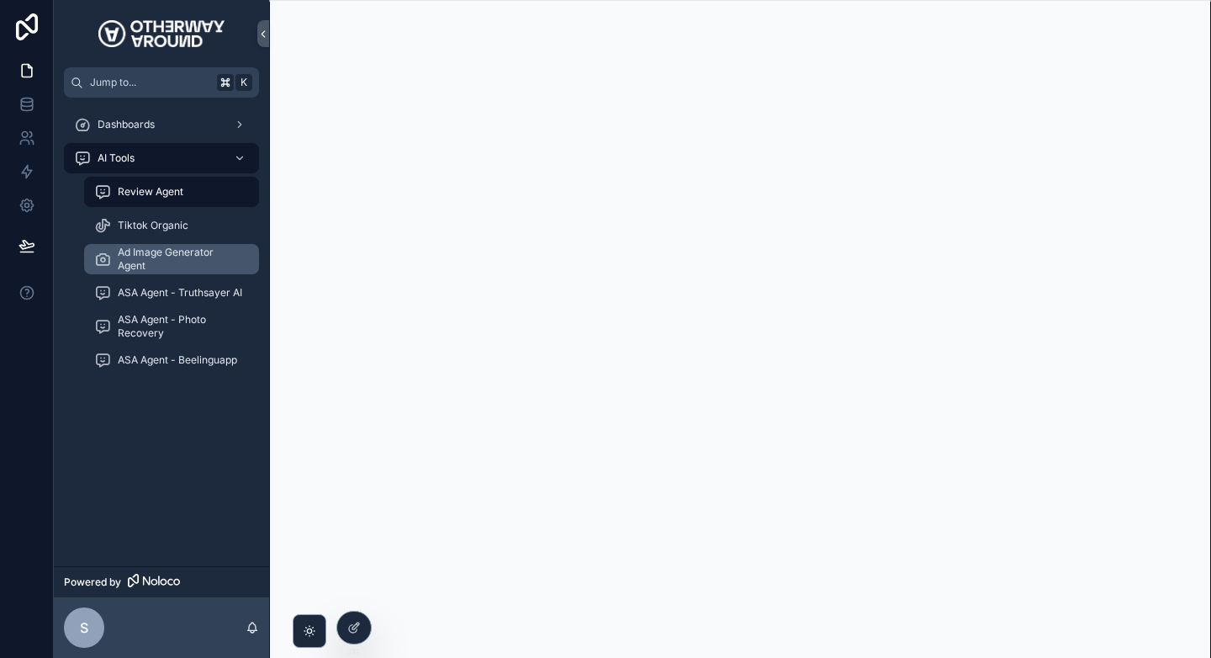
click at [193, 256] on span "Ad Image Generator Agent" at bounding box center [180, 259] width 124 height 27
click at [94, 622] on div "s" at bounding box center [84, 627] width 40 height 40
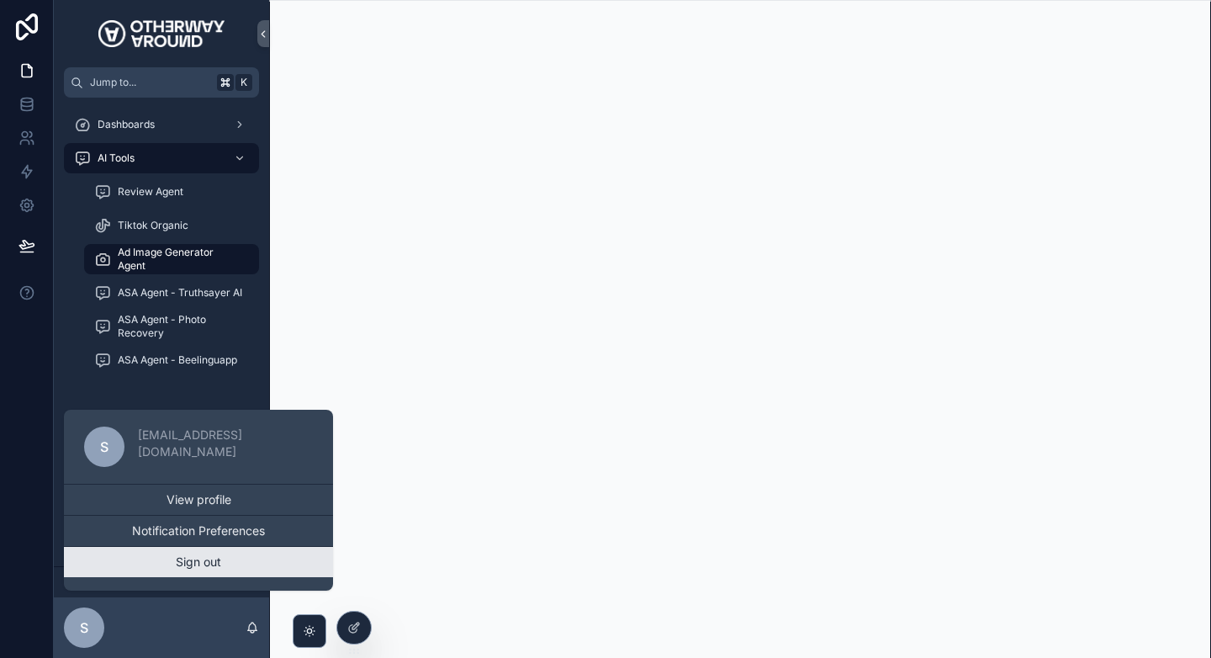
click at [180, 567] on button "Sign out" at bounding box center [198, 562] width 269 height 30
